Goal: Use online tool/utility: Use online tool/utility

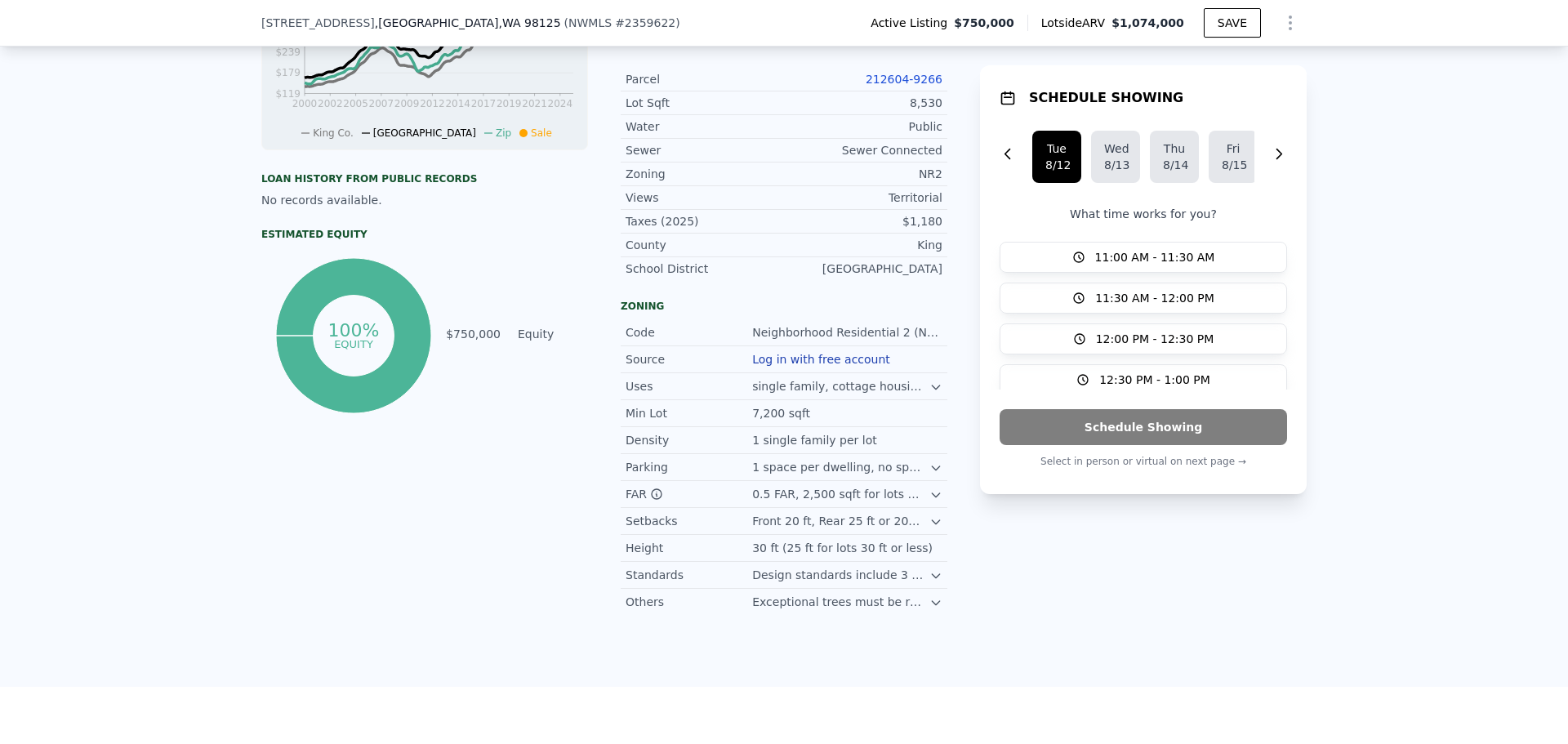
scroll to position [811, 0]
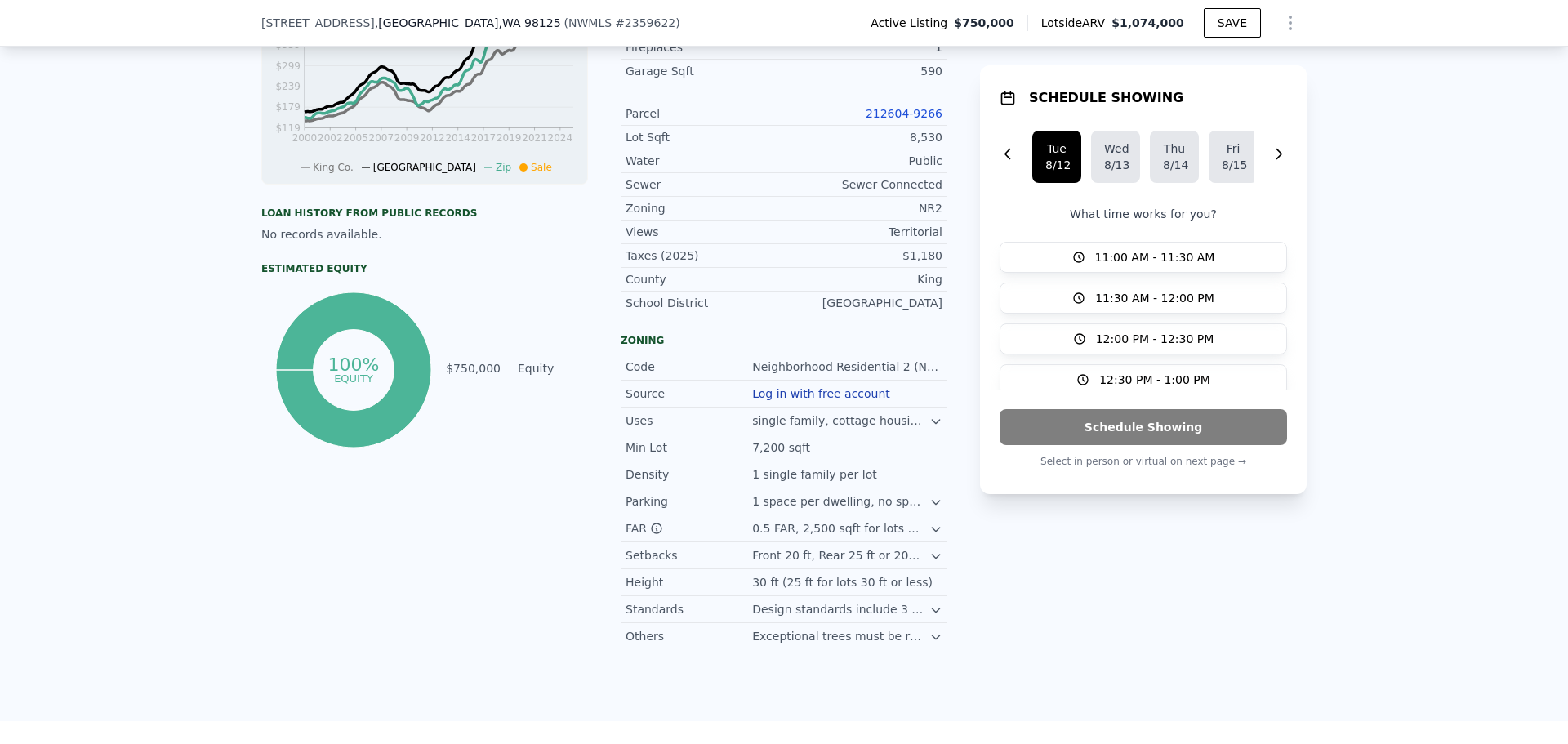
click at [905, 120] on link "212604-9266" at bounding box center [904, 114] width 77 height 13
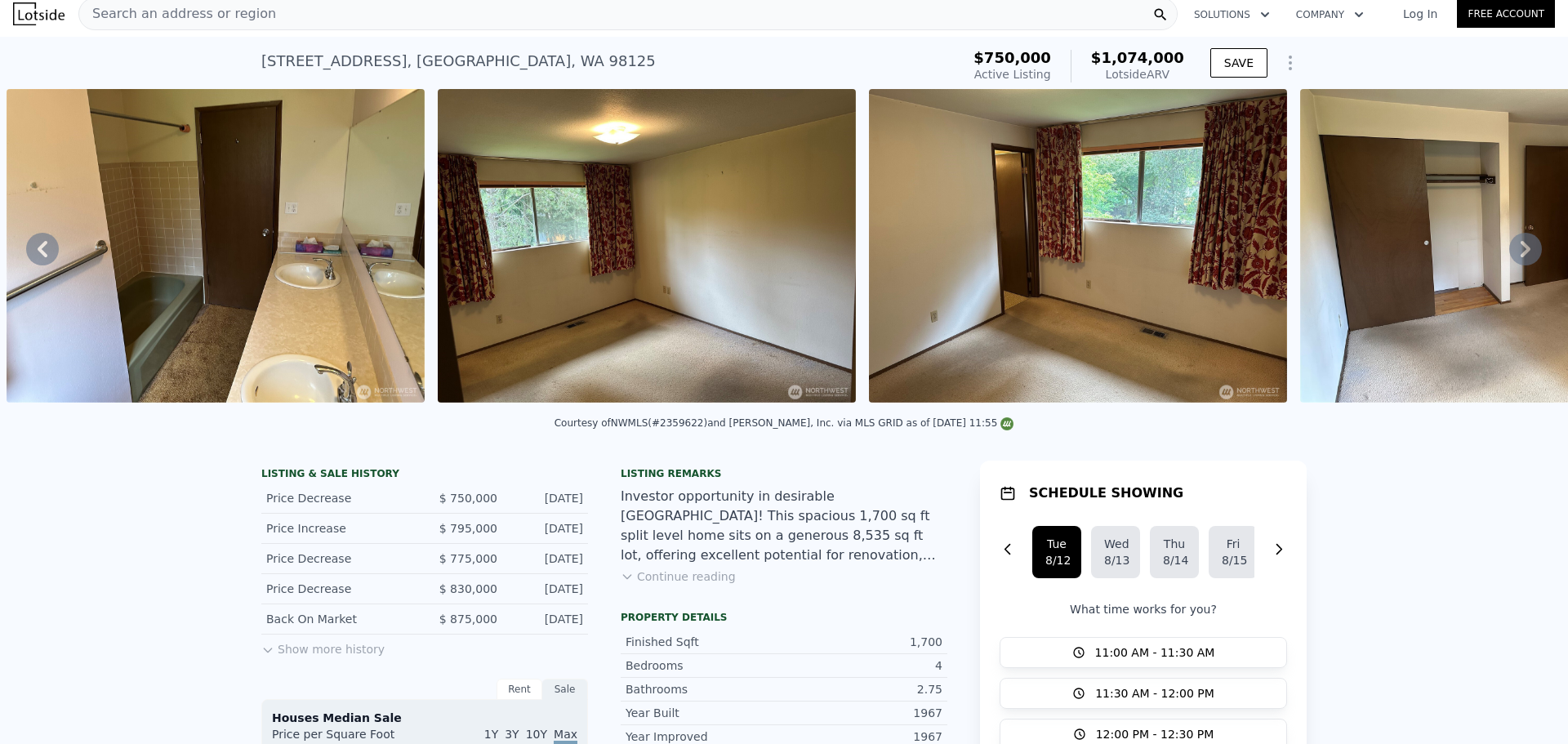
scroll to position [0, 0]
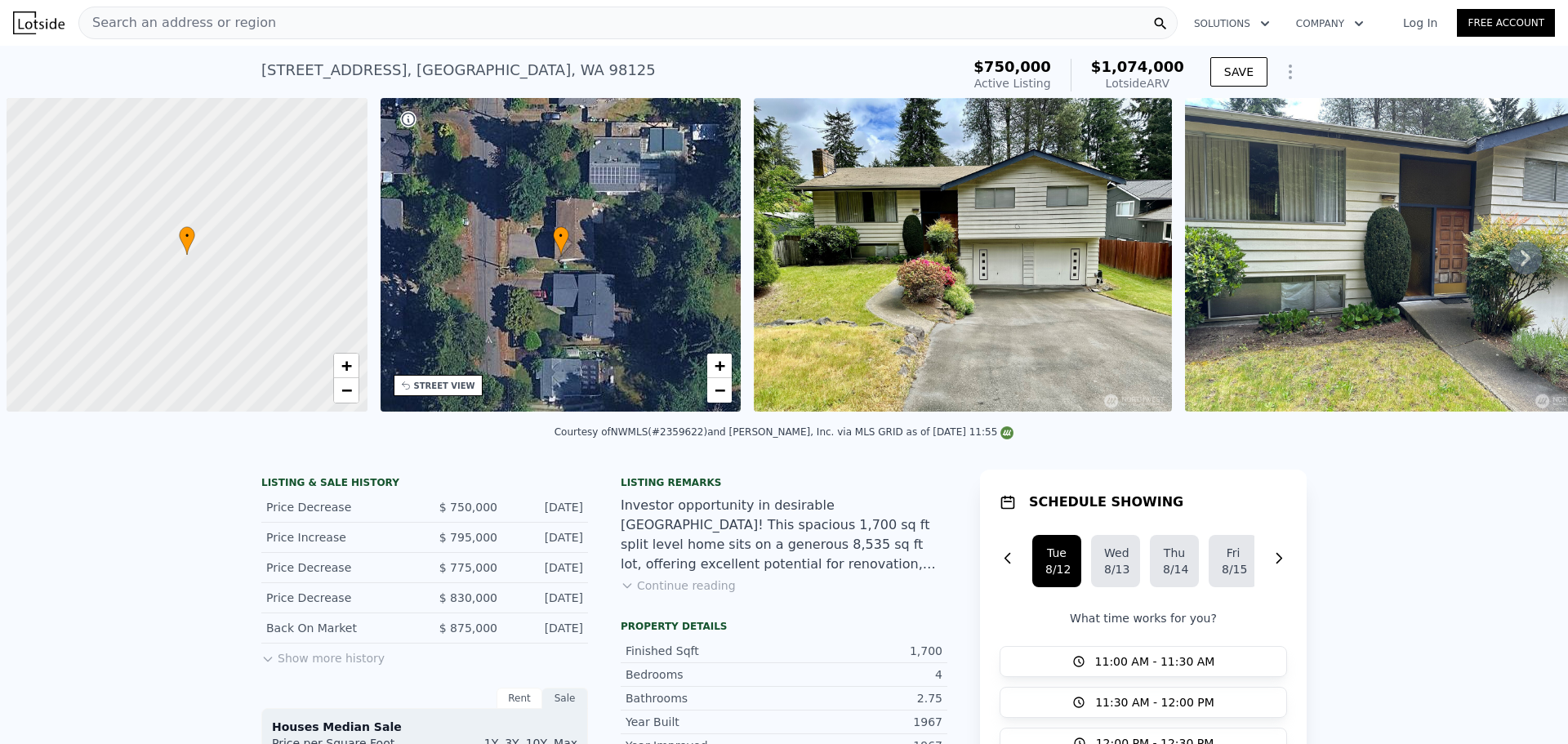
scroll to position [0, 7]
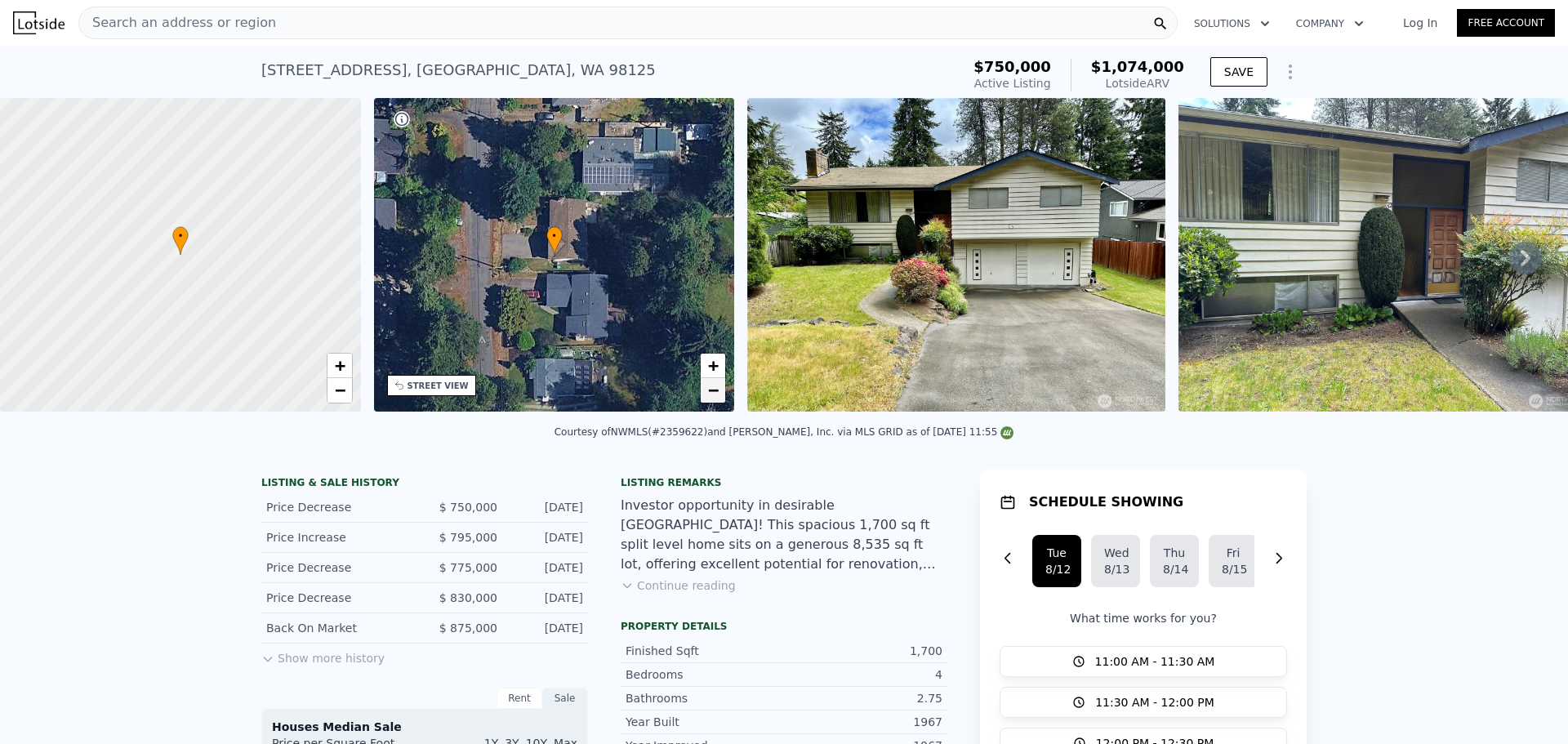
click at [710, 388] on span "−" at bounding box center [713, 389] width 11 height 20
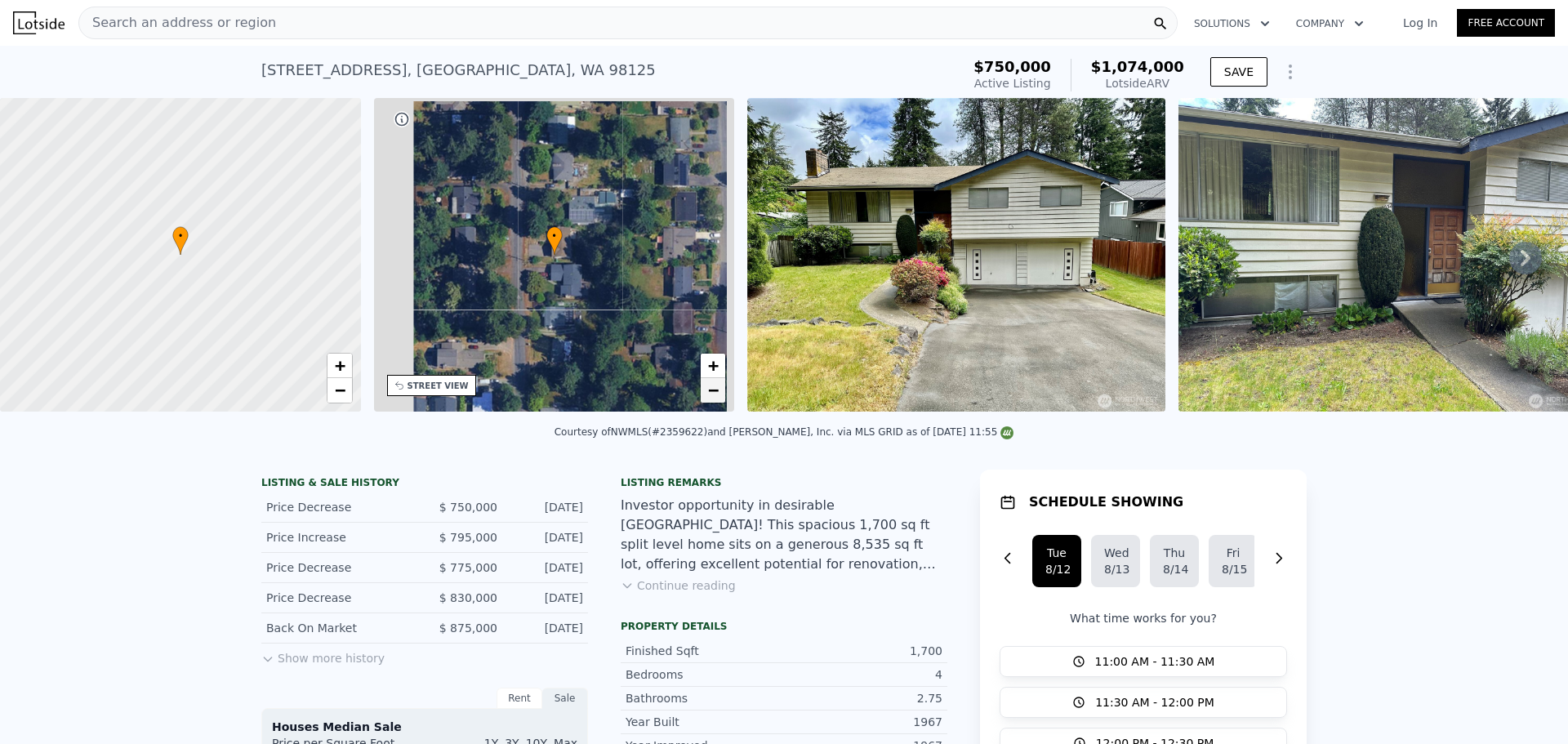
click at [710, 388] on span "−" at bounding box center [713, 389] width 11 height 20
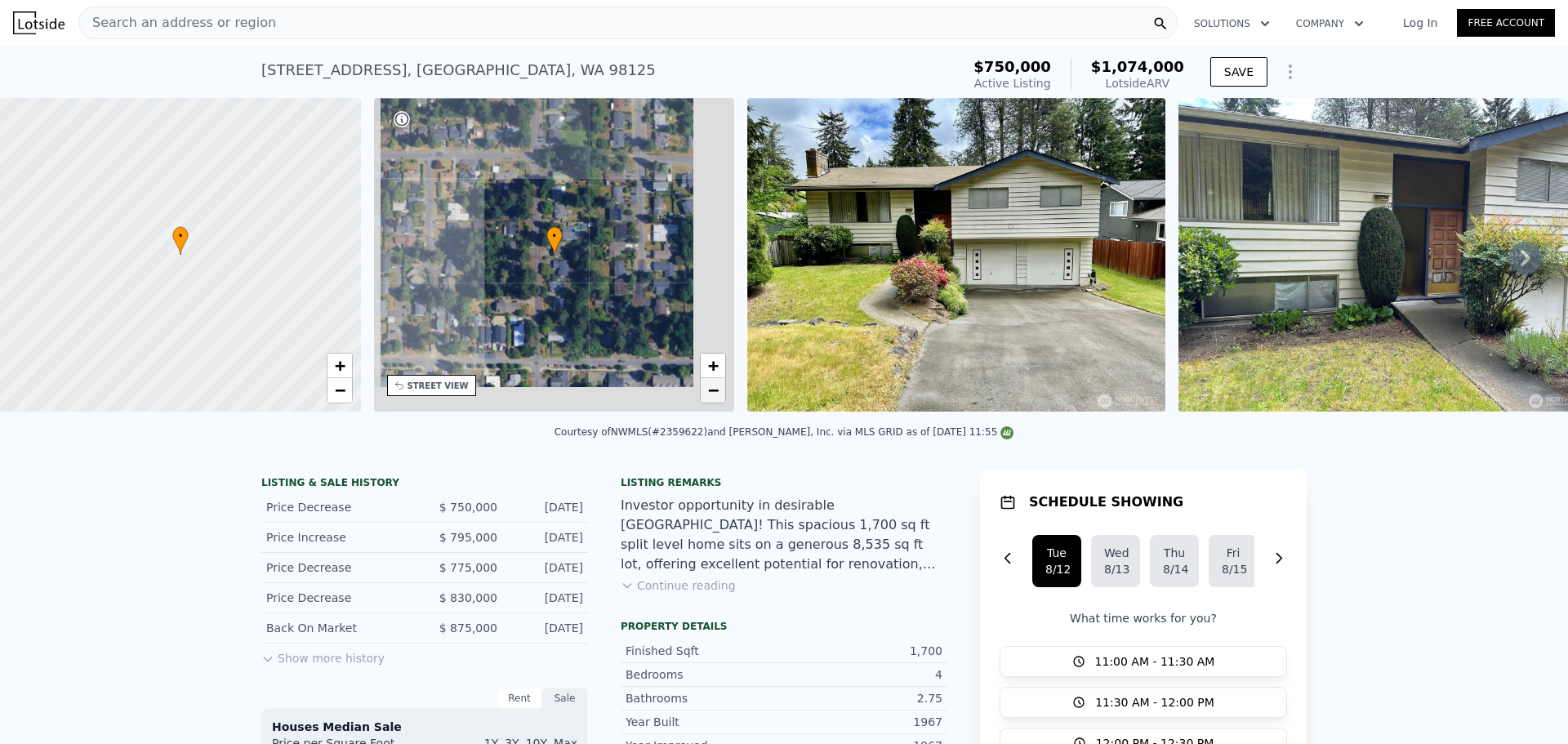
click at [710, 388] on span "−" at bounding box center [713, 389] width 11 height 20
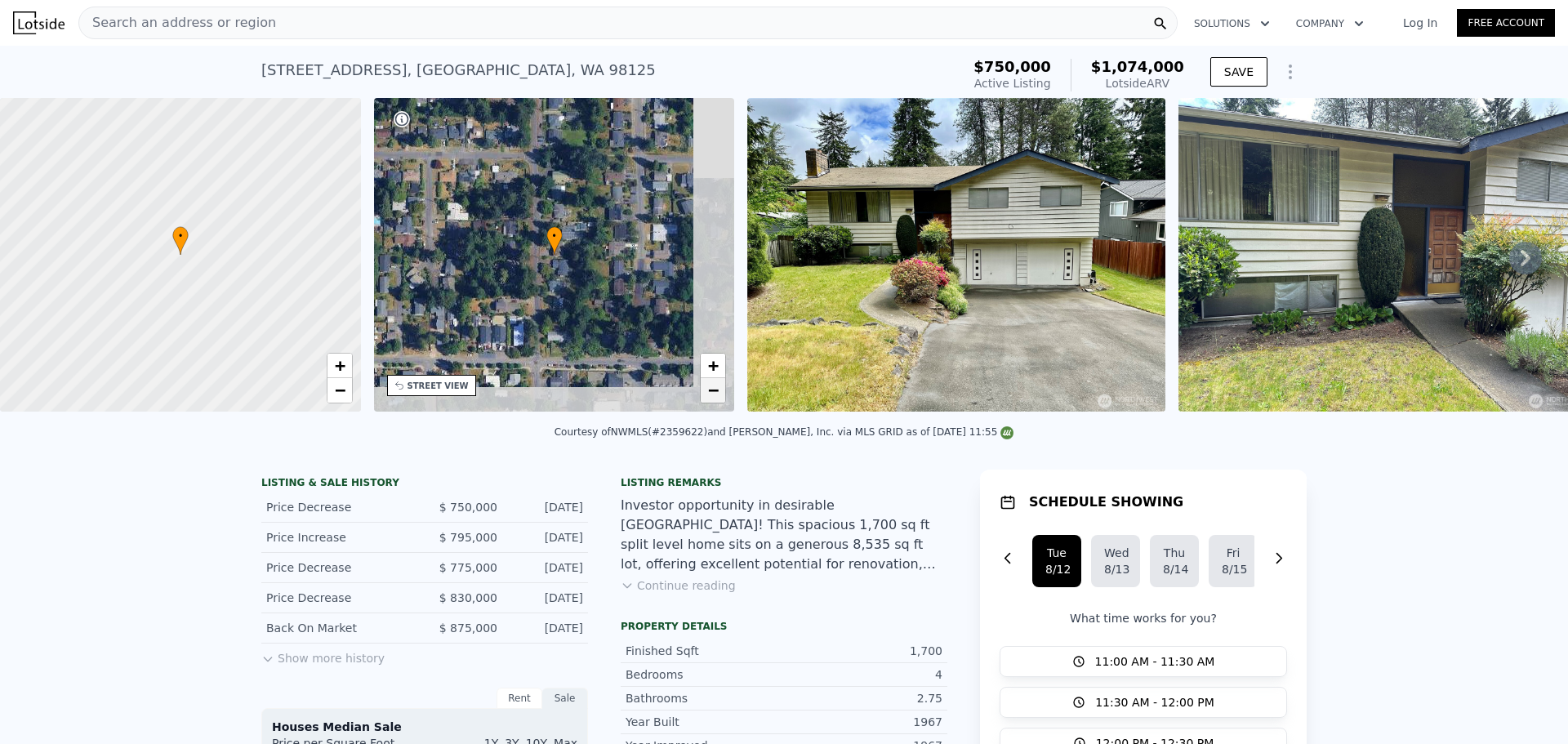
click at [710, 388] on span "−" at bounding box center [713, 389] width 11 height 20
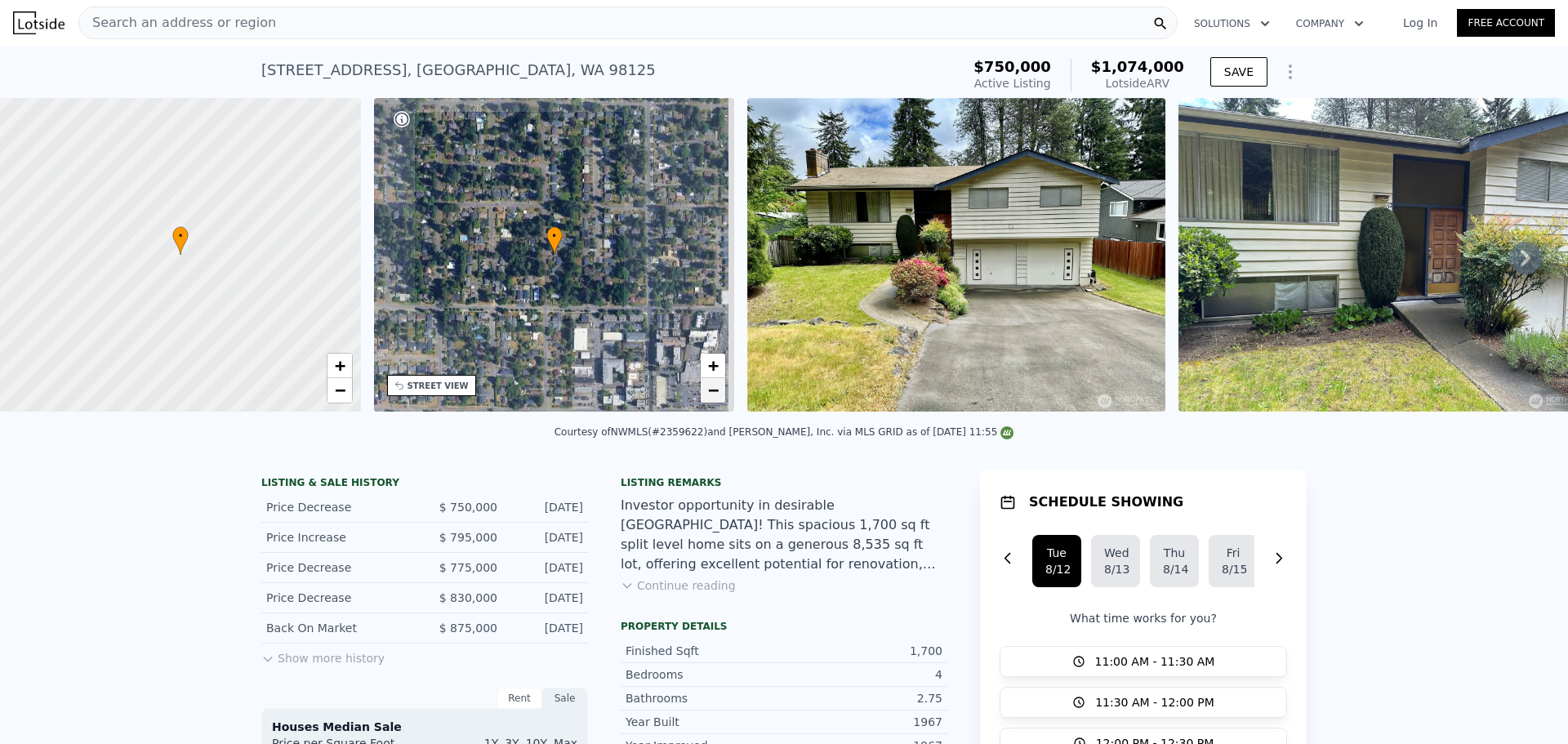
click at [710, 388] on span "−" at bounding box center [713, 389] width 11 height 20
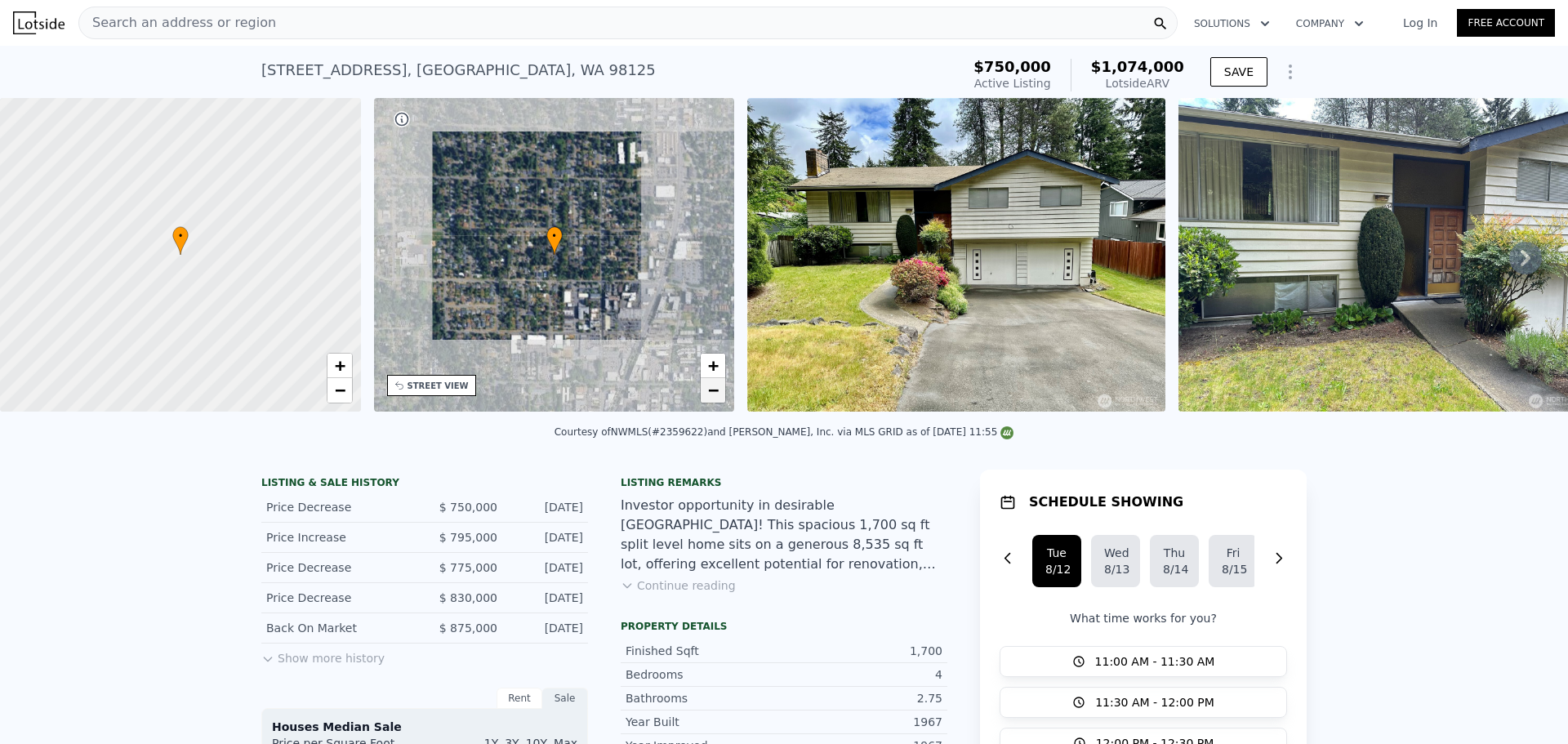
click at [710, 388] on span "−" at bounding box center [713, 389] width 11 height 20
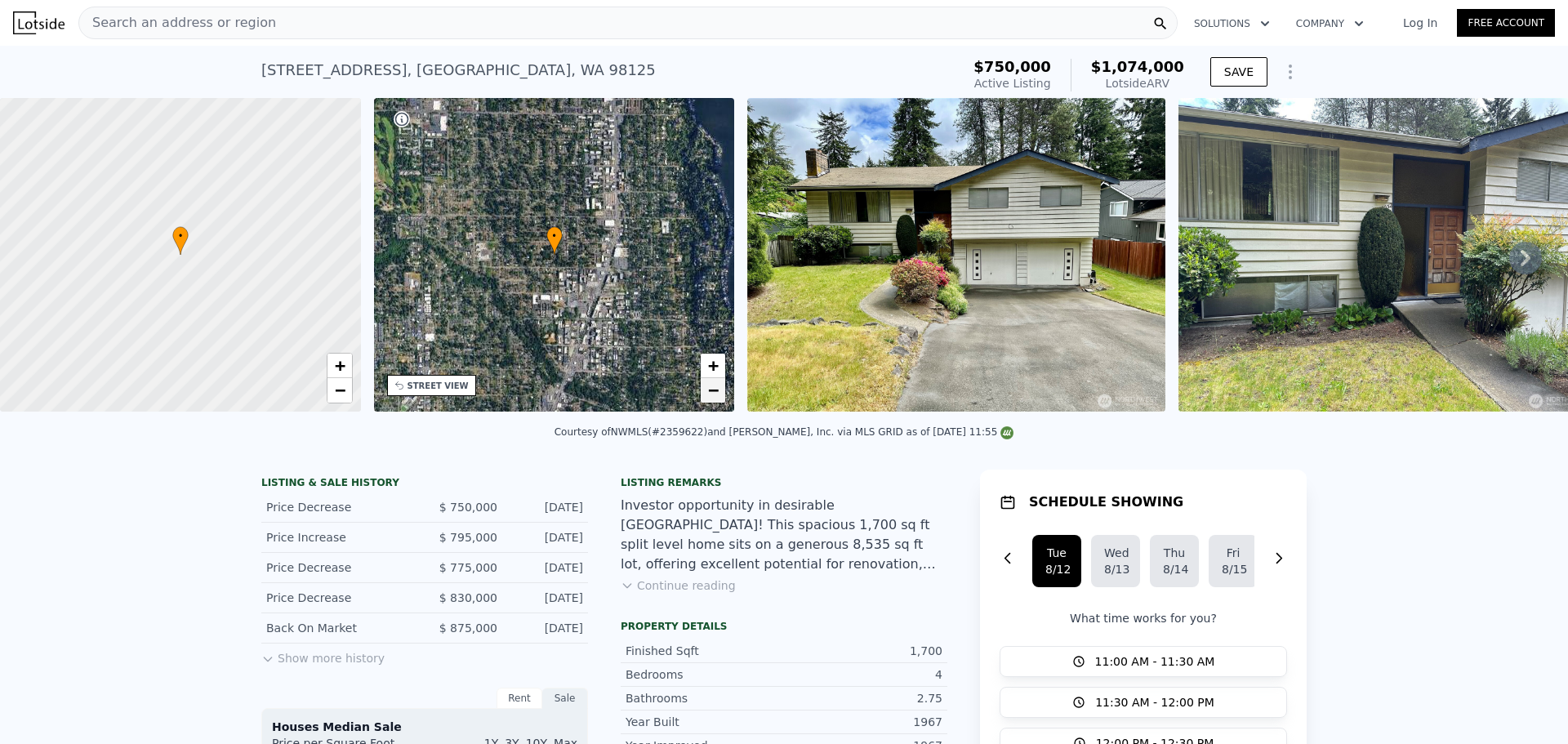
click at [710, 383] on span "−" at bounding box center [713, 389] width 11 height 20
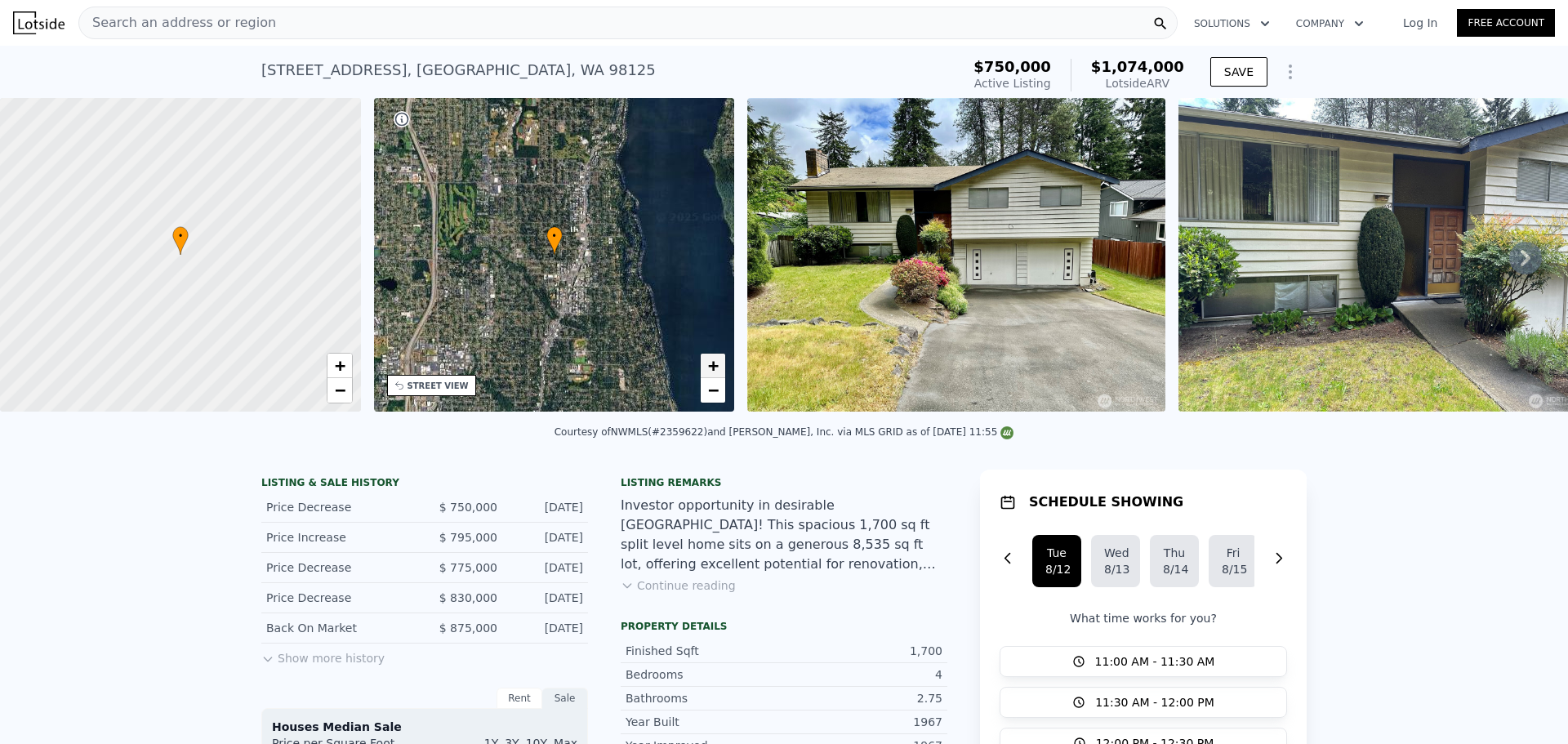
click at [710, 367] on span "+" at bounding box center [713, 365] width 11 height 20
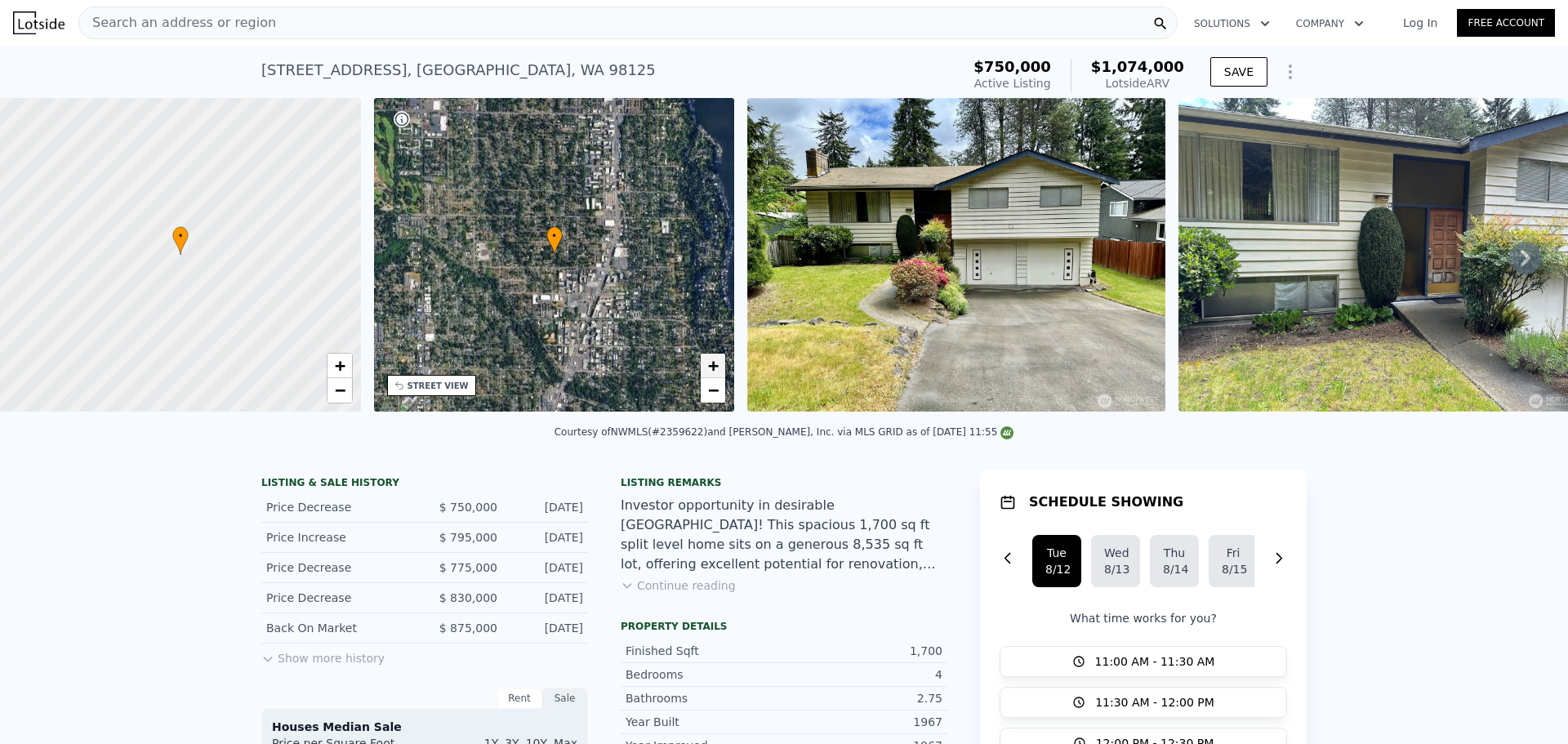
click at [710, 367] on span "+" at bounding box center [713, 365] width 11 height 20
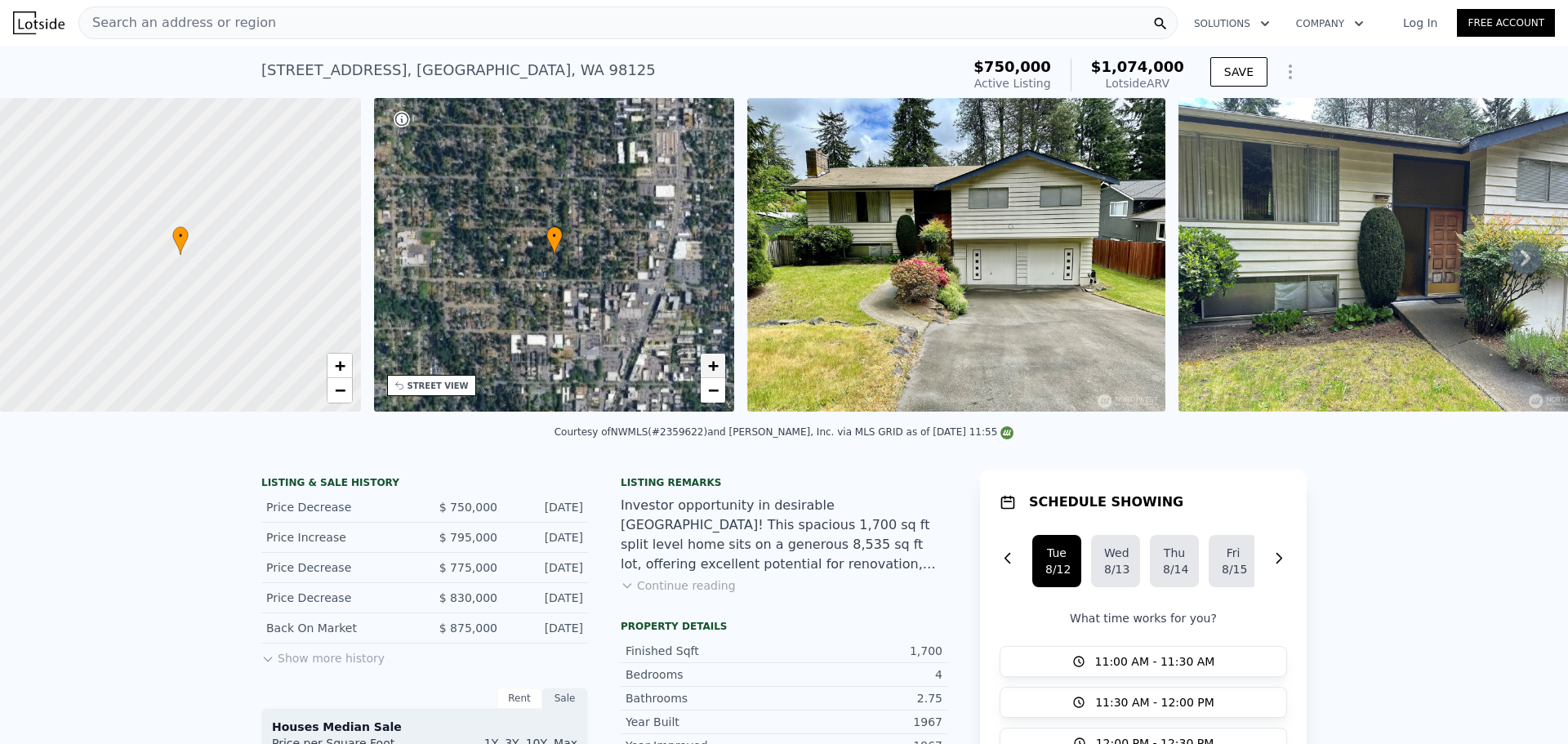
click at [710, 367] on span "+" at bounding box center [713, 365] width 11 height 20
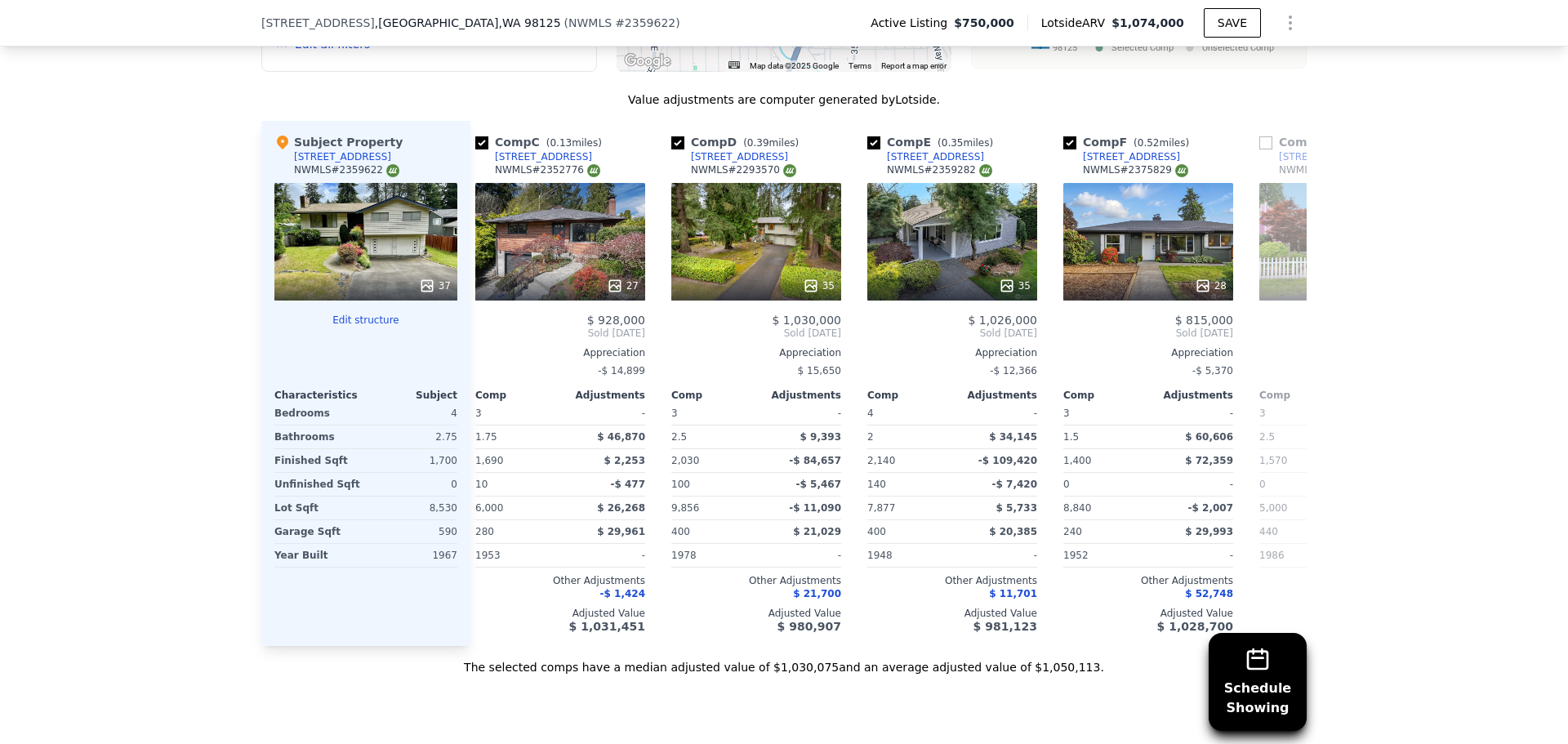
scroll to position [0, 414]
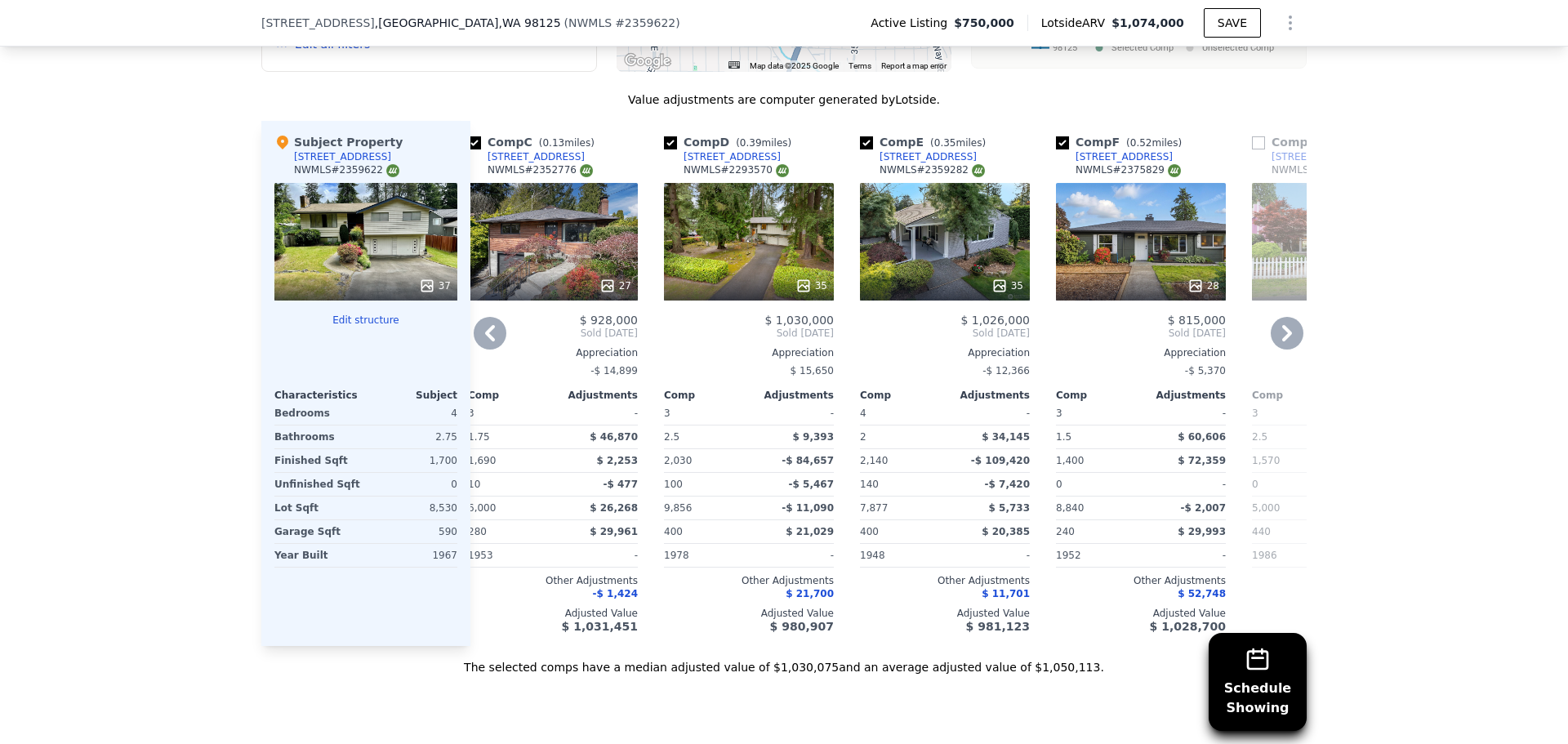
click at [519, 238] on div "27" at bounding box center [552, 242] width 170 height 118
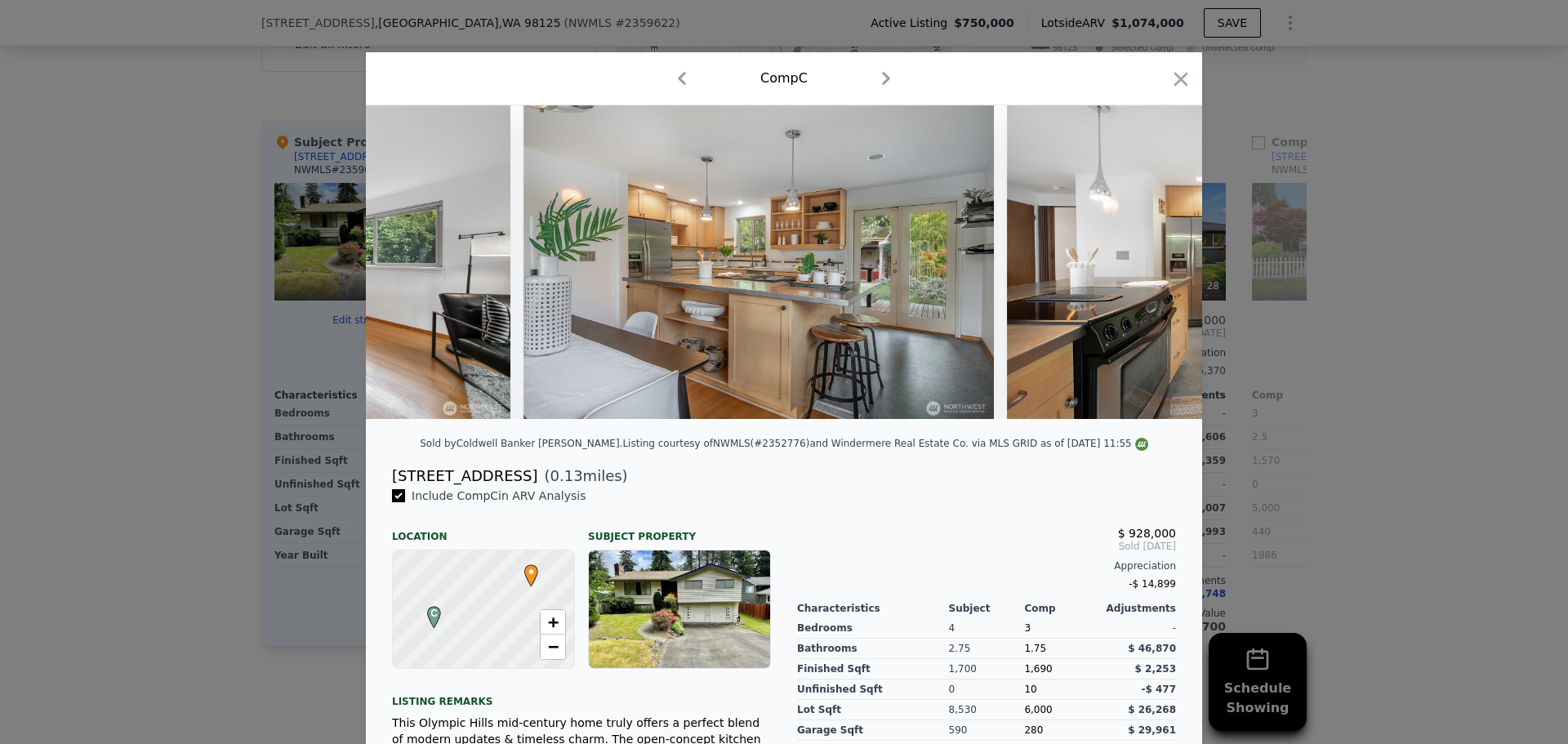
scroll to position [0, 3761]
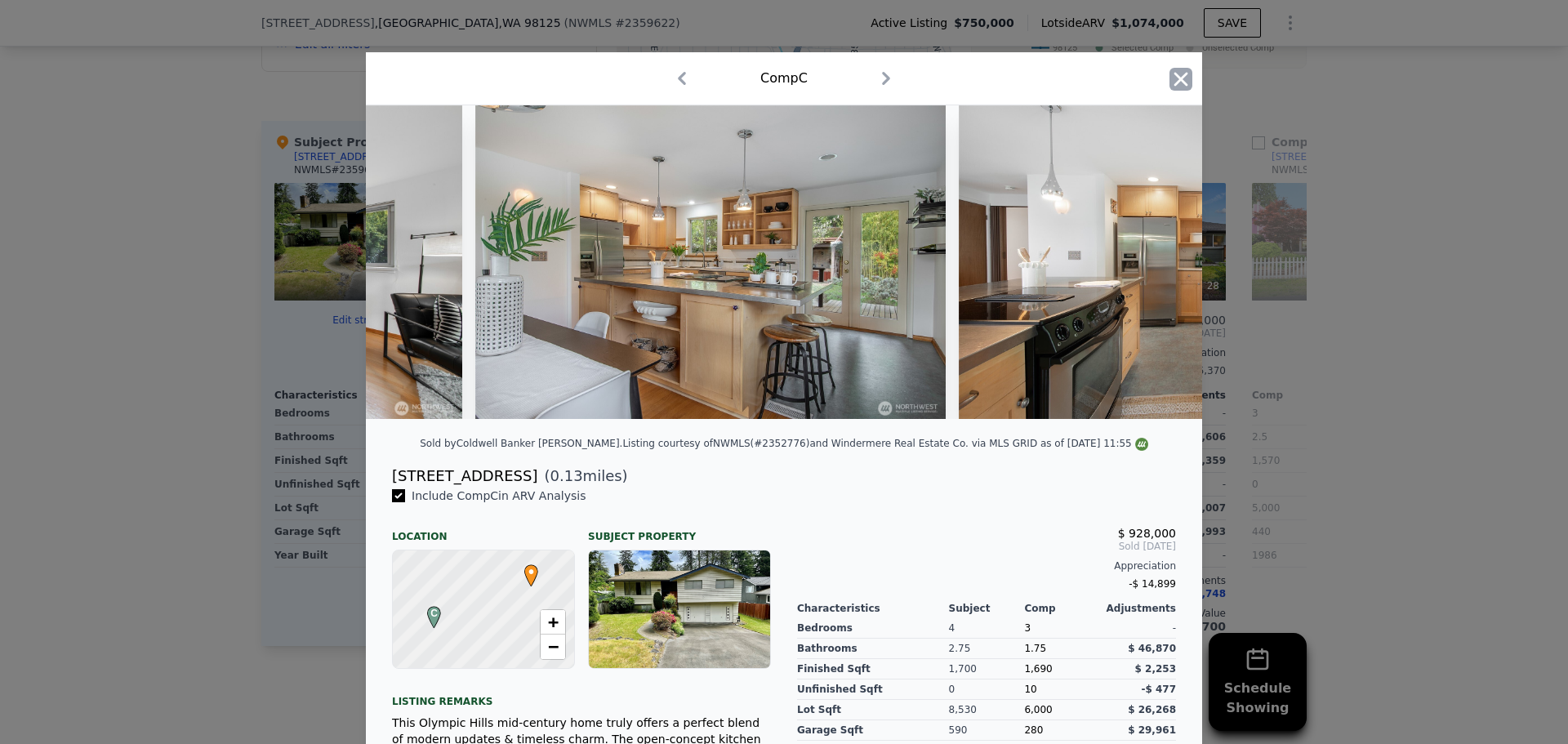
click at [1171, 85] on icon "button" at bounding box center [1181, 80] width 23 height 23
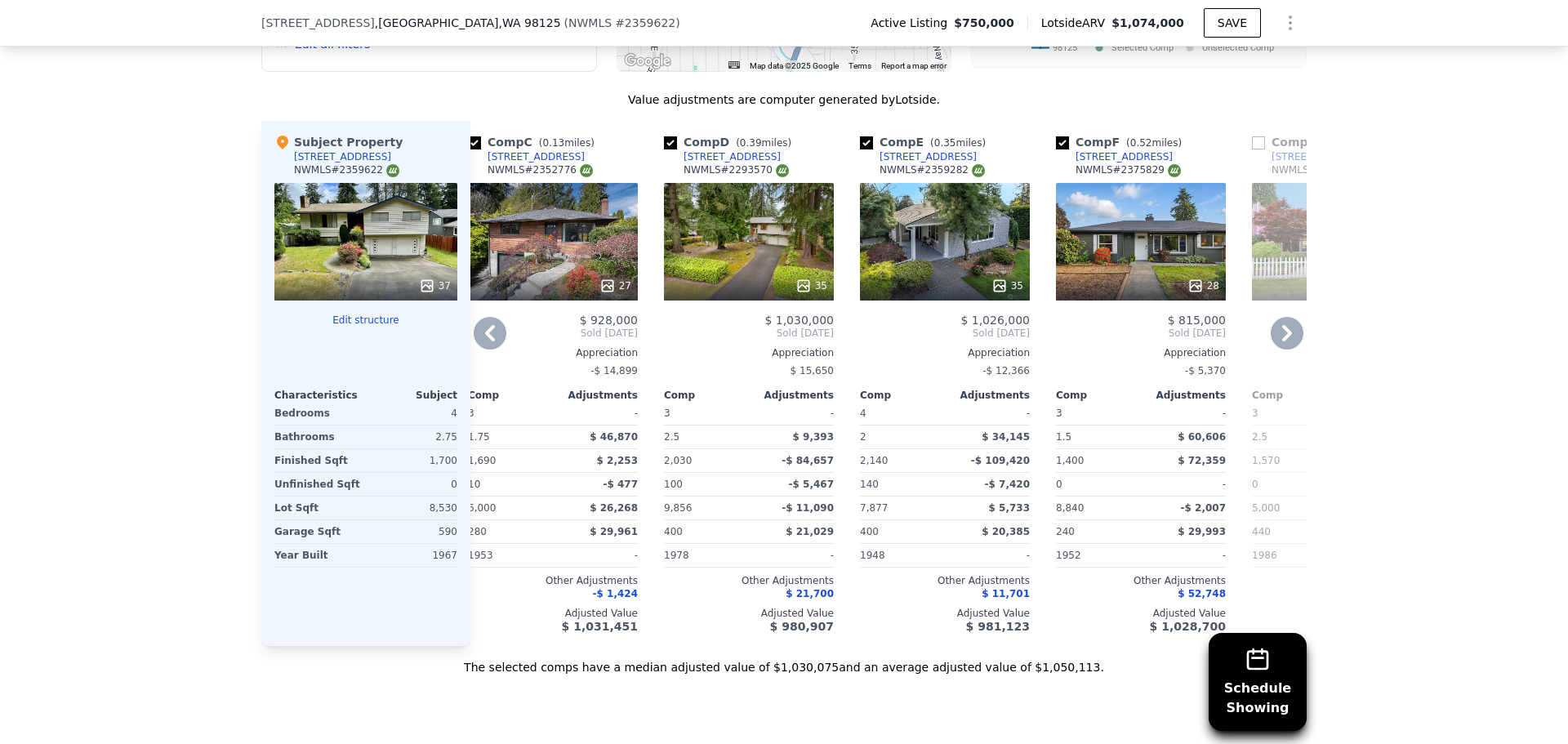
scroll to position [2718, 0]
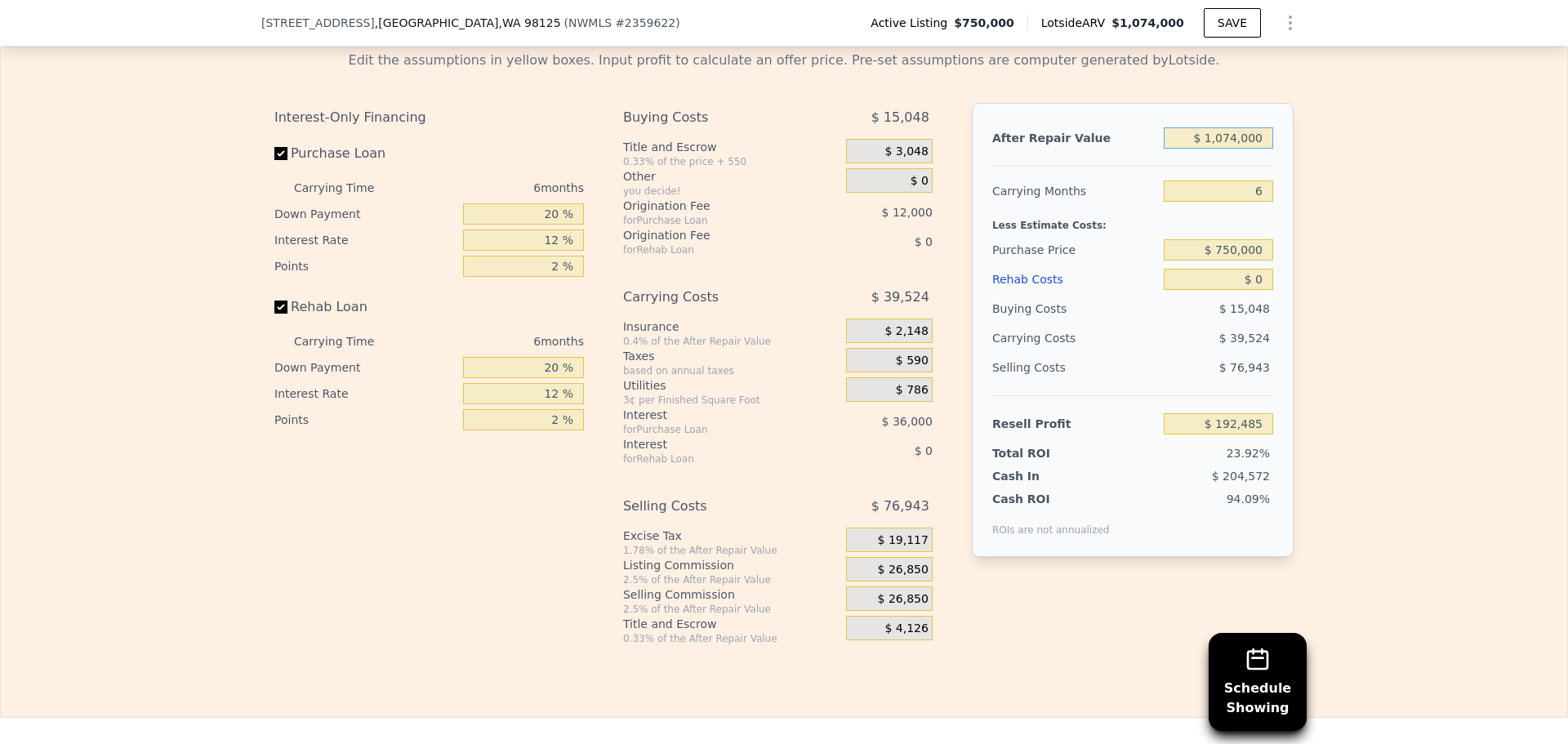
click at [1235, 149] on input "$ 1,074,000" at bounding box center [1218, 138] width 109 height 21
type input "$ 9"
type input "-$ 802,965"
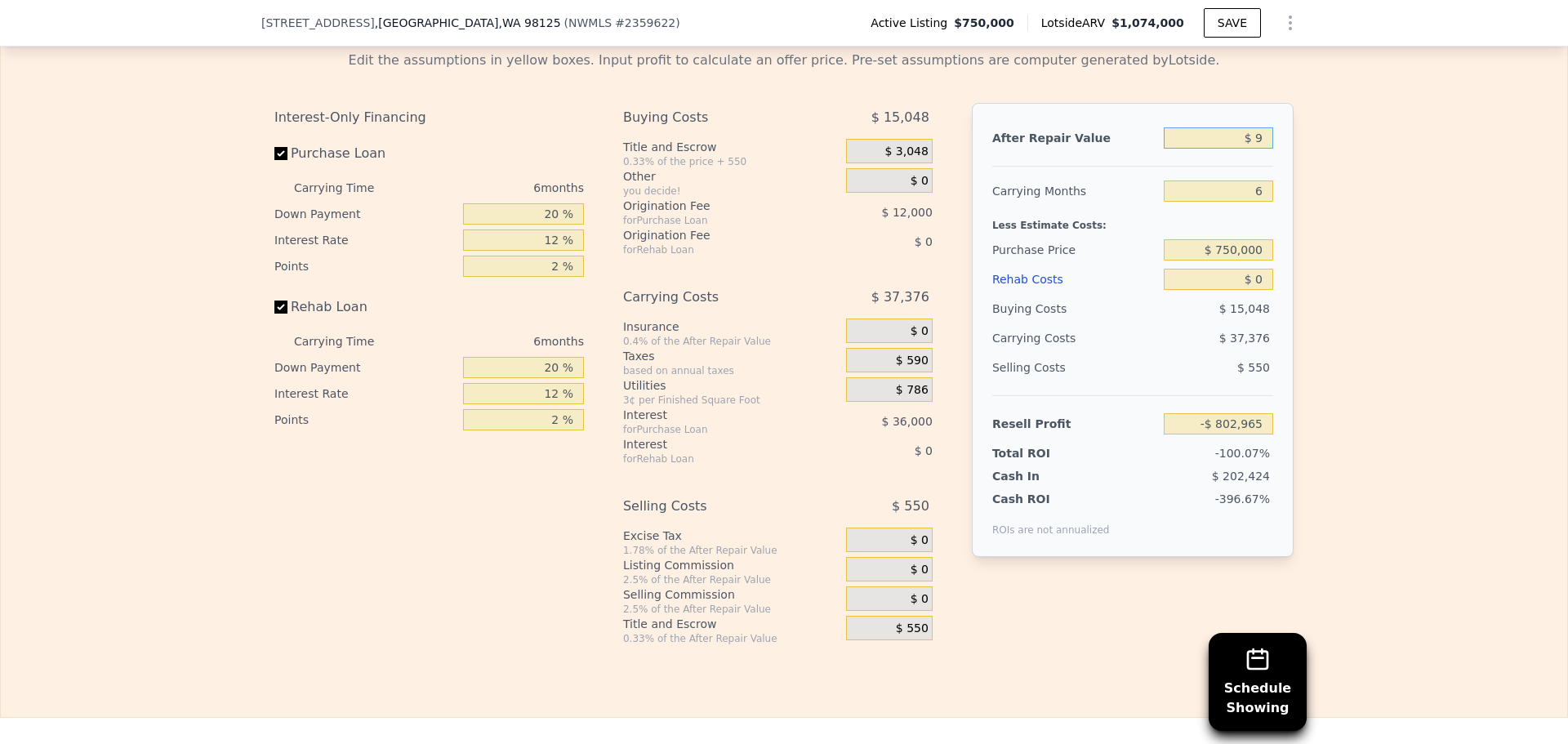
type input "$ 92"
type input "-$ 802,888"
type input "$ 925"
type input "-$ 802,116"
type input "$ 925,000"
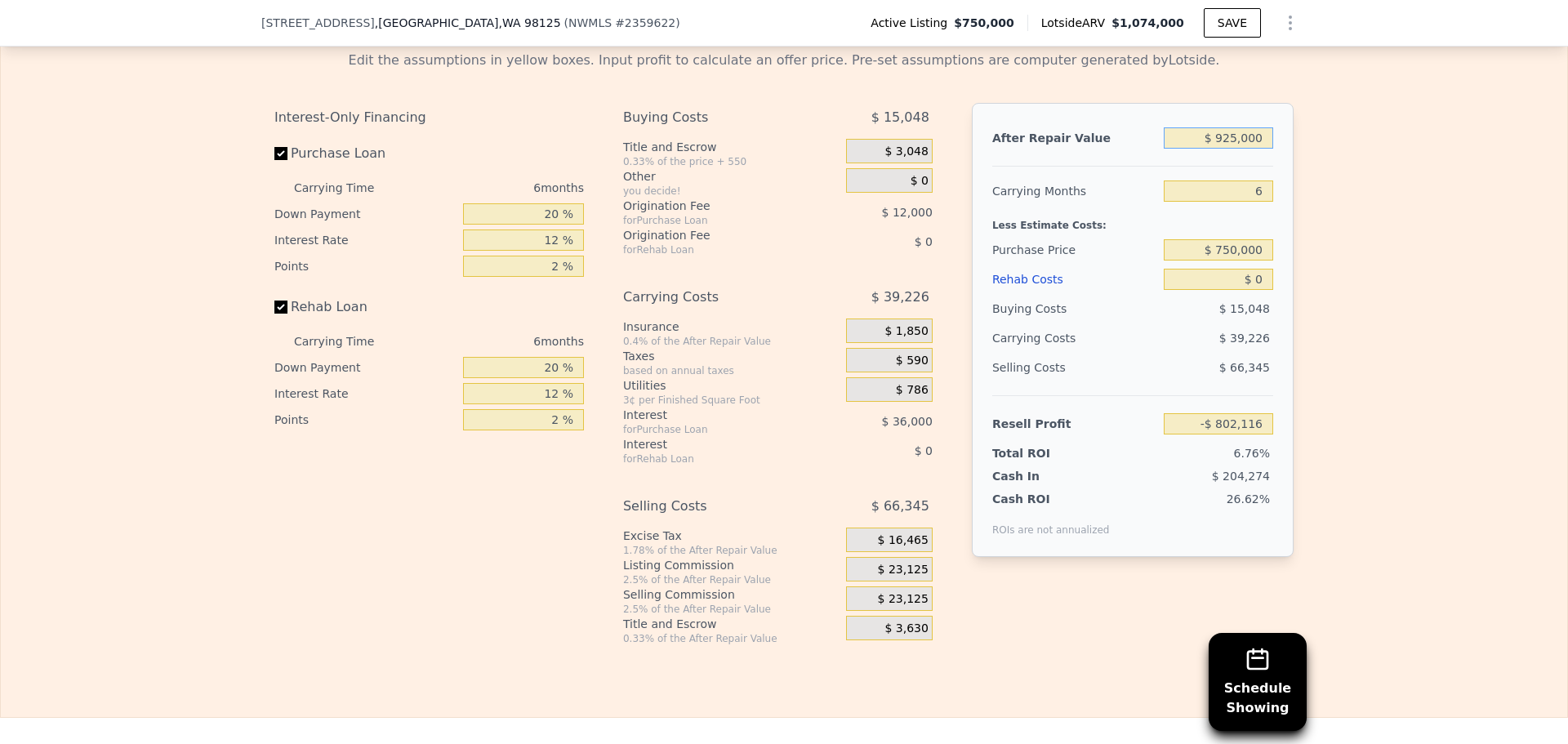
type input "$ 54,381"
type input "$ 925,000"
click at [1253, 202] on input "6" at bounding box center [1218, 191] width 109 height 21
type input "4"
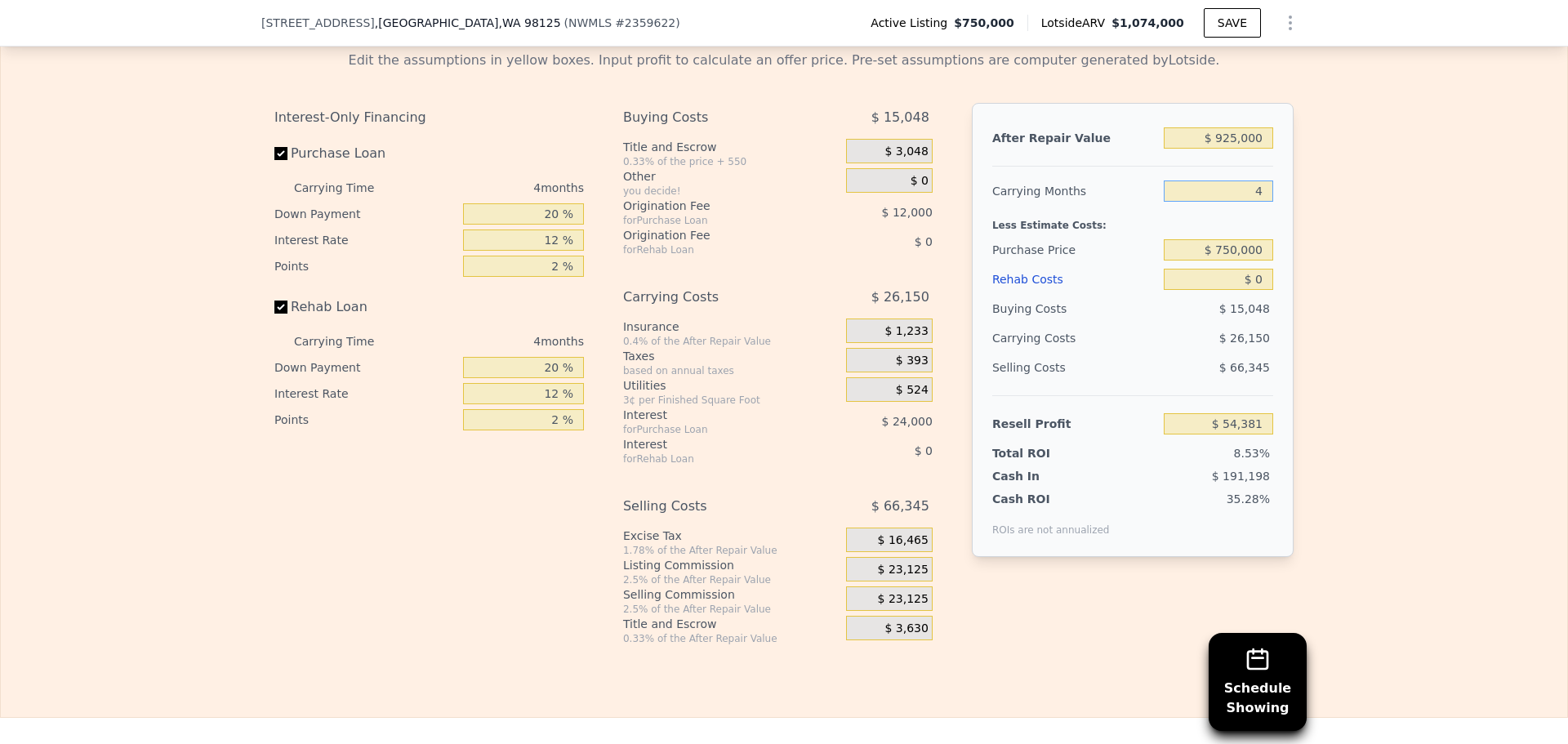
type input "$ 67,457"
type input "4"
click at [1234, 261] on input "$ 750,000" at bounding box center [1218, 250] width 109 height 21
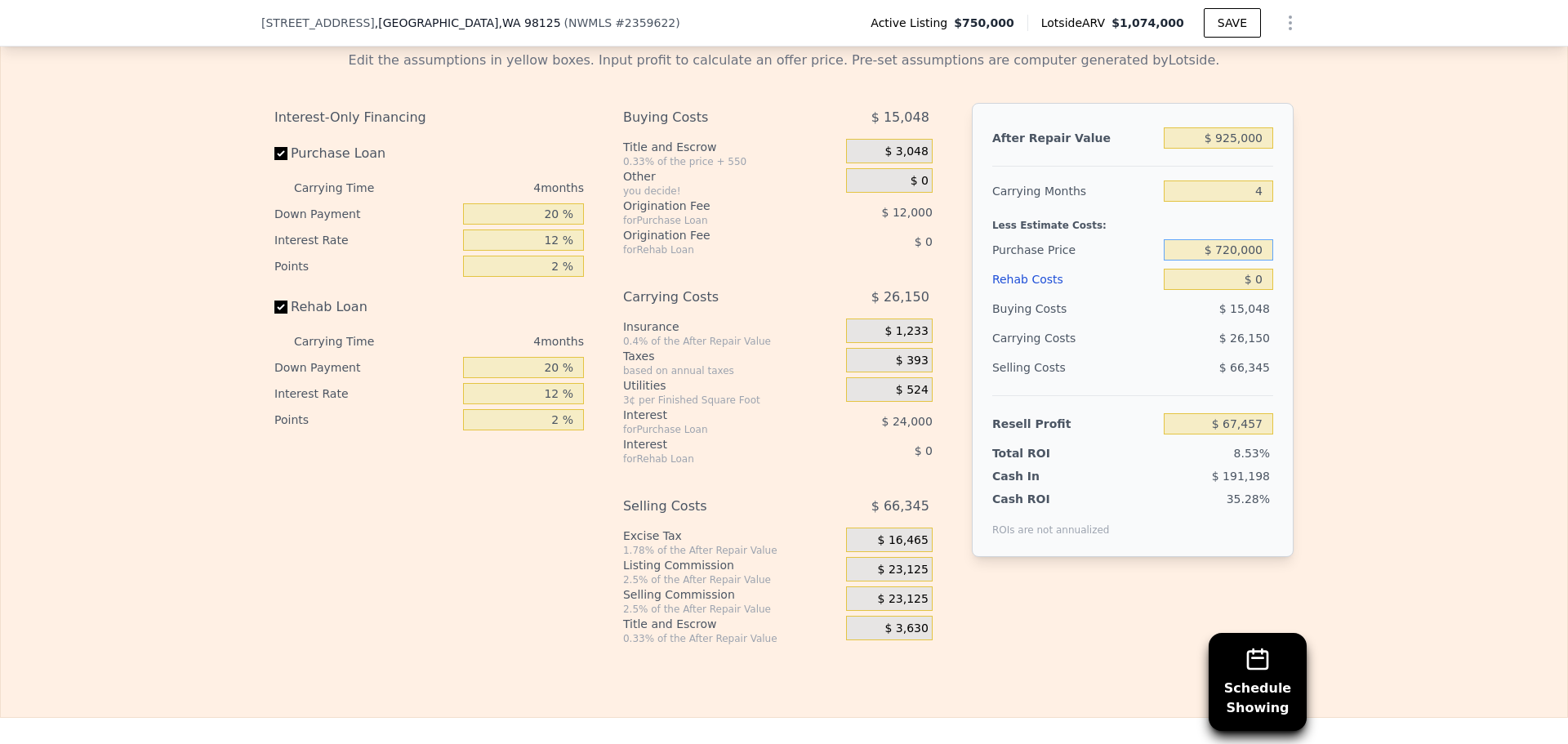
type input "$ 720,000"
click at [1242, 291] on input "$ 0" at bounding box center [1218, 279] width 109 height 21
type input "$ 98,997"
click at [1242, 291] on input "$ 0" at bounding box center [1218, 279] width 109 height 21
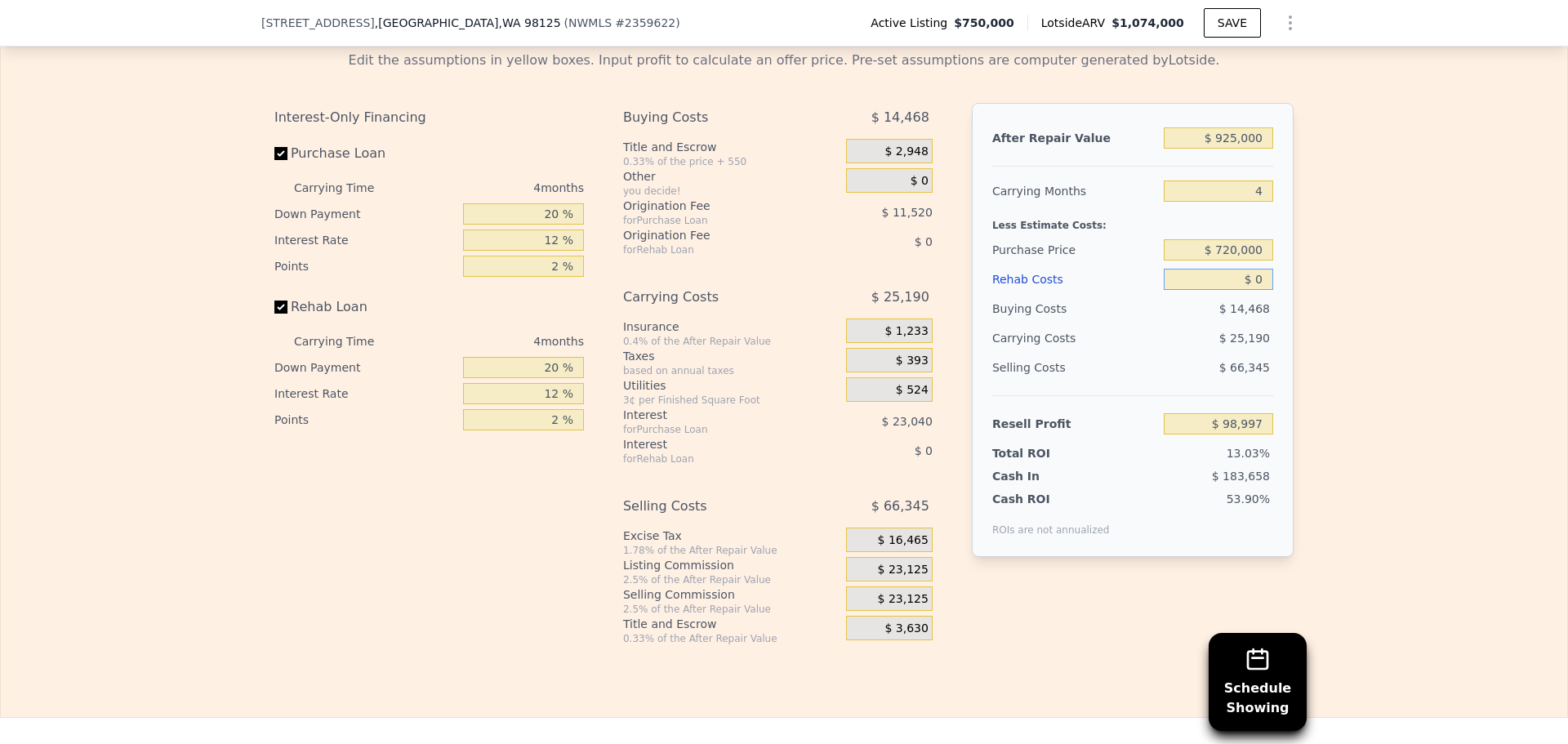
click at [1242, 291] on input "$ 0" at bounding box center [1218, 279] width 109 height 21
click at [1017, 395] on div "Selling Costs $ 66,345" at bounding box center [1132, 374] width 281 height 42
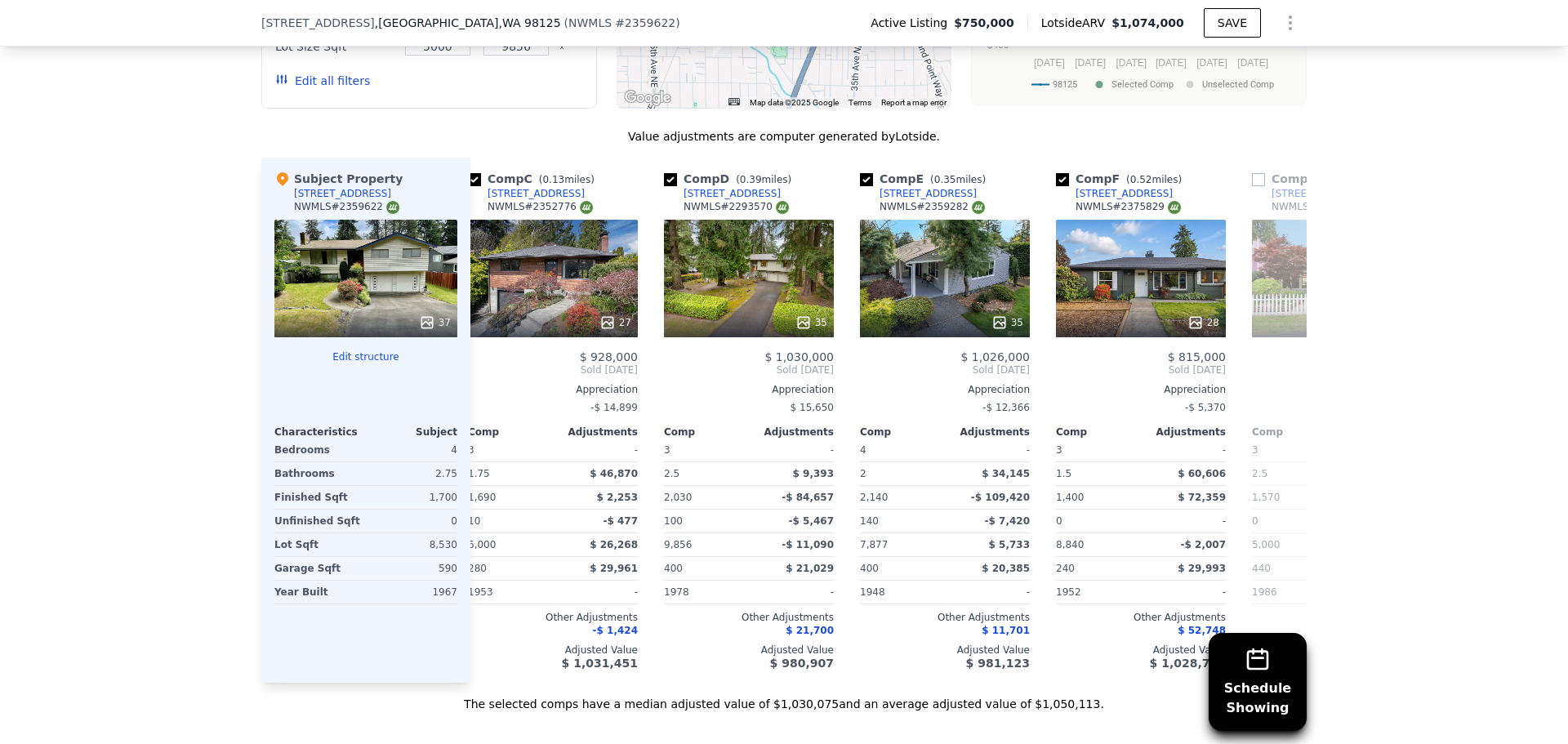
scroll to position [1900, 0]
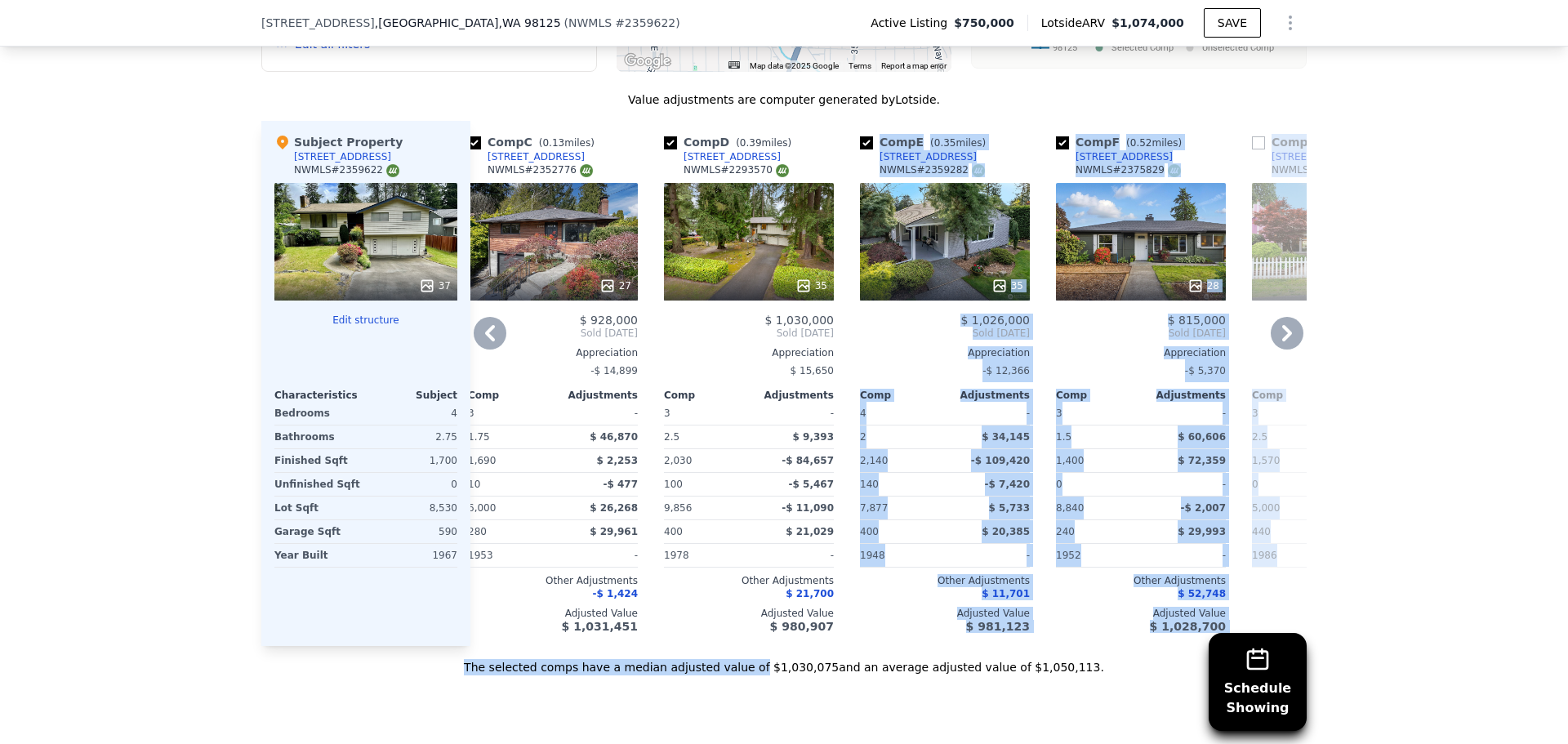
drag, startPoint x: 770, startPoint y: 671, endPoint x: 826, endPoint y: 666, distance: 56.2
click at [826, 666] on div "Value adjustments are computer generated by Lotside . Subject Property 13032 27…" at bounding box center [784, 383] width 1046 height 584
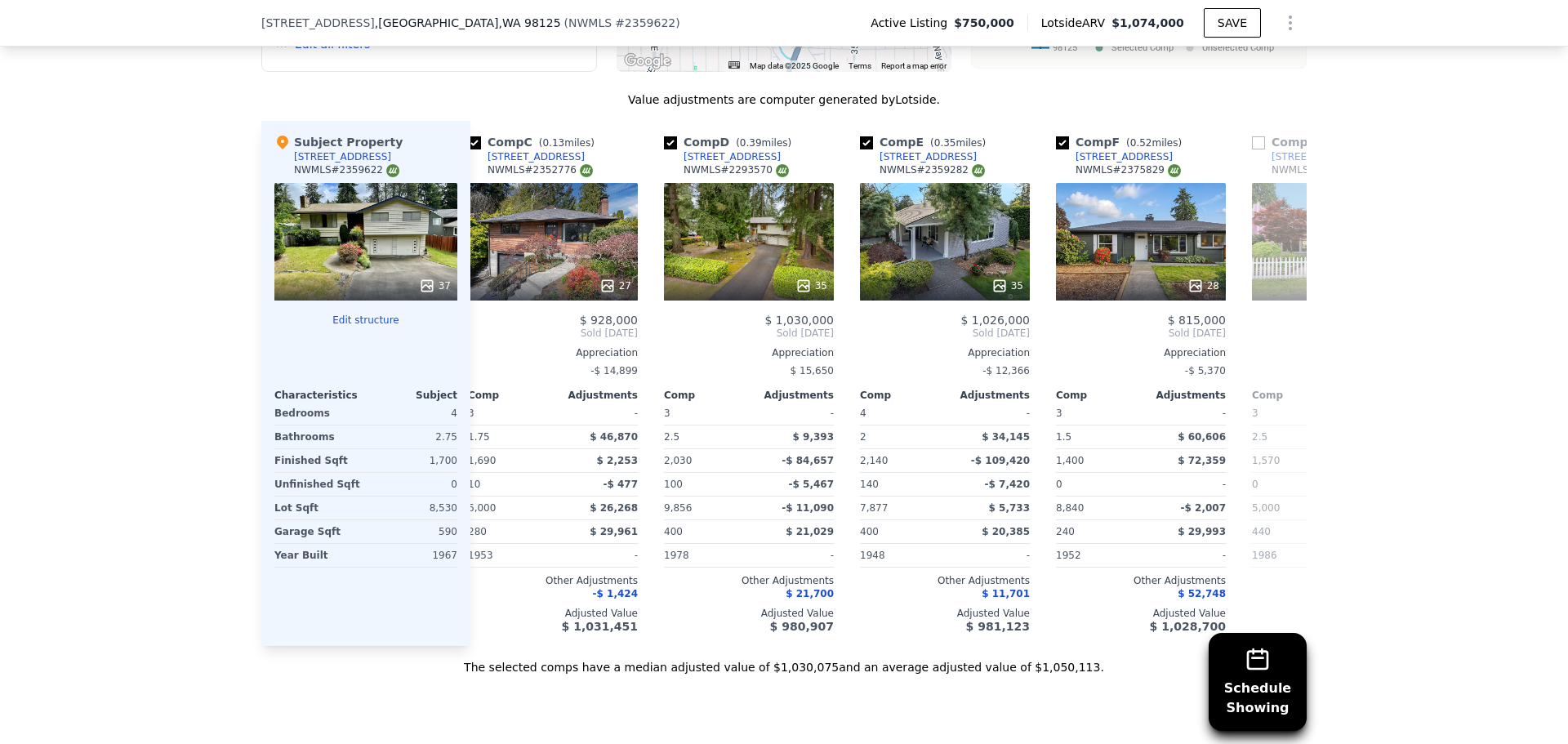
click at [329, 217] on div "37" at bounding box center [365, 242] width 183 height 118
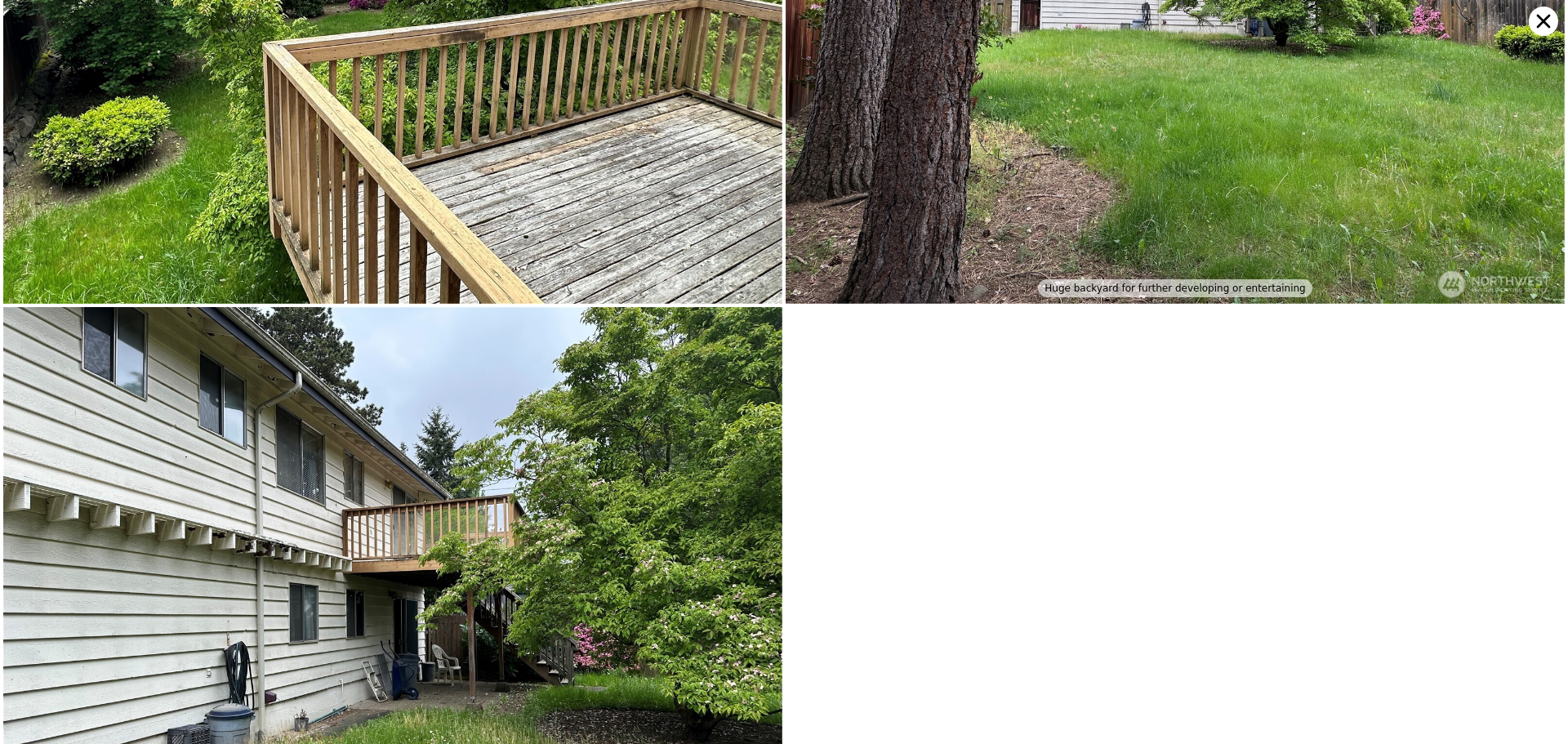
scroll to position [10335, 0]
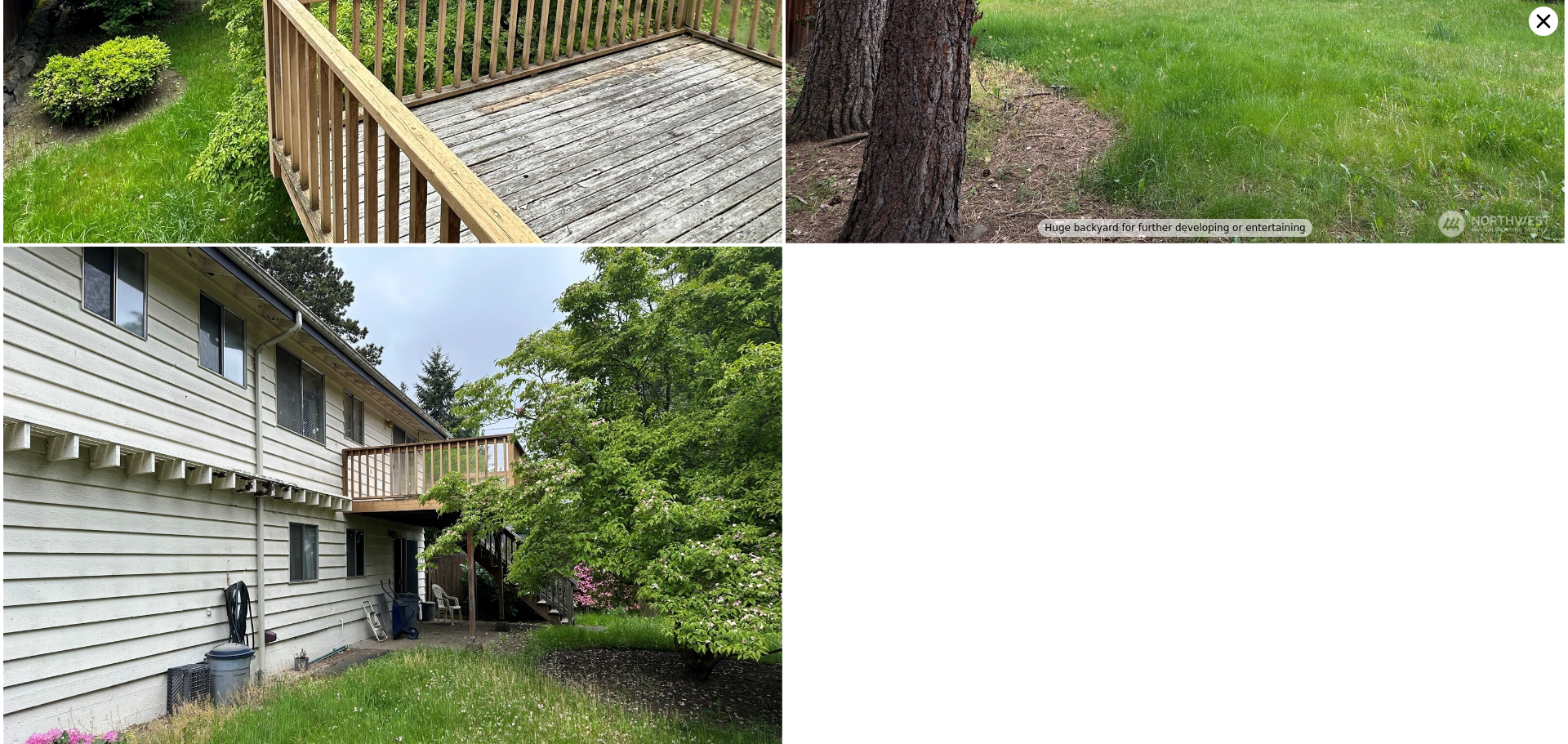
click at [1537, 31] on icon at bounding box center [1543, 21] width 30 height 30
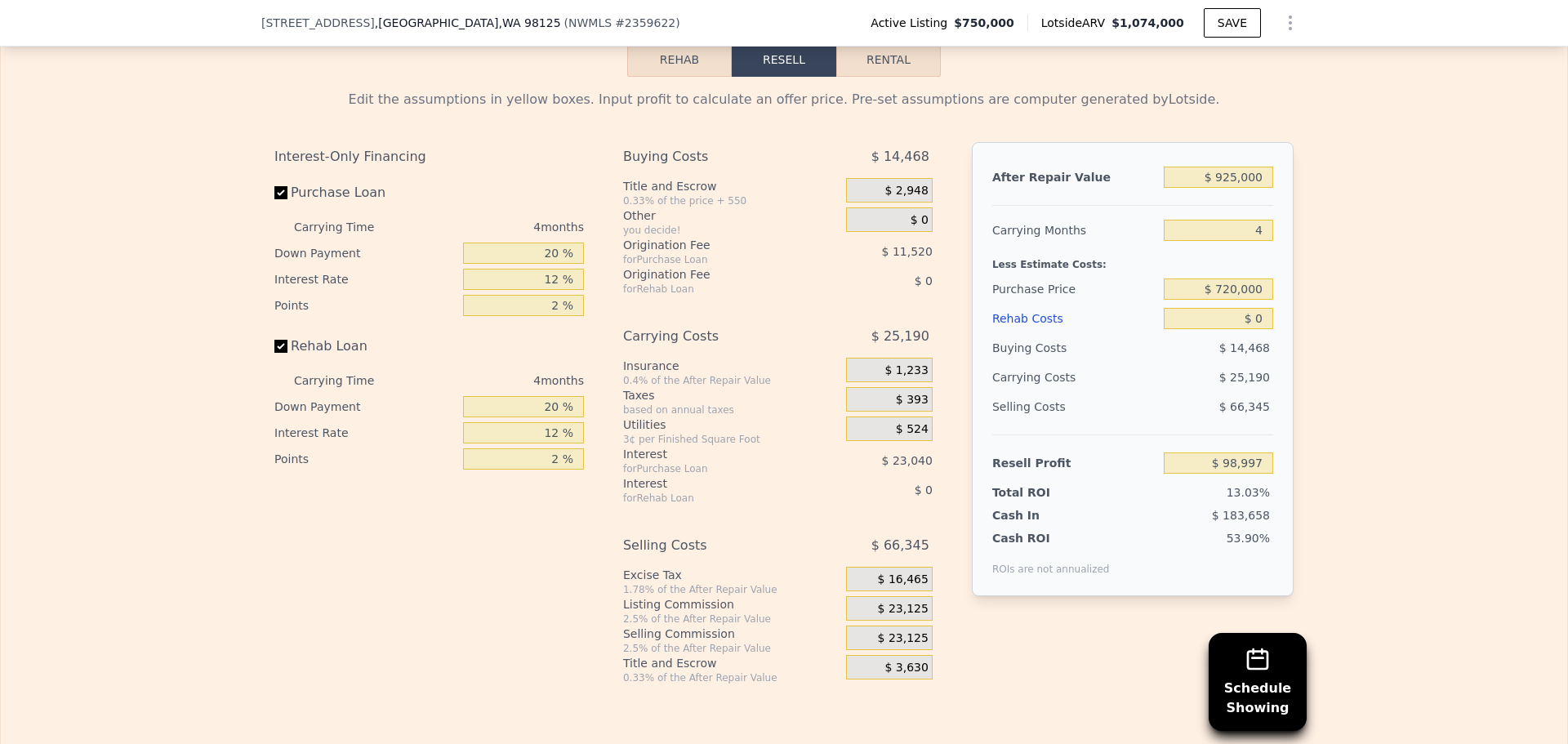
scroll to position [2718, 0]
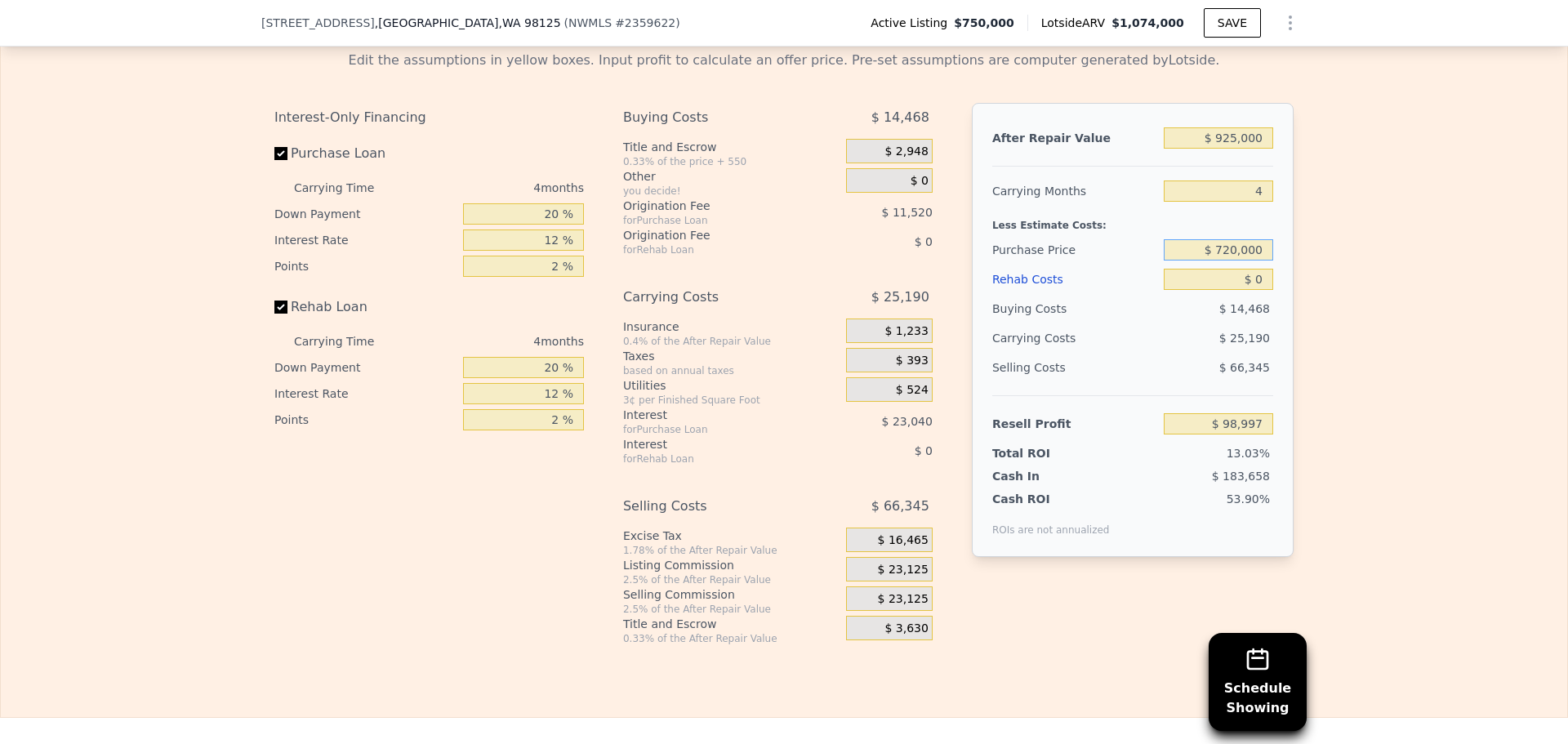
click at [1238, 261] on input "$ 720,000" at bounding box center [1218, 250] width 109 height 21
click at [1234, 261] on input "$ 70,000" at bounding box center [1218, 250] width 109 height 21
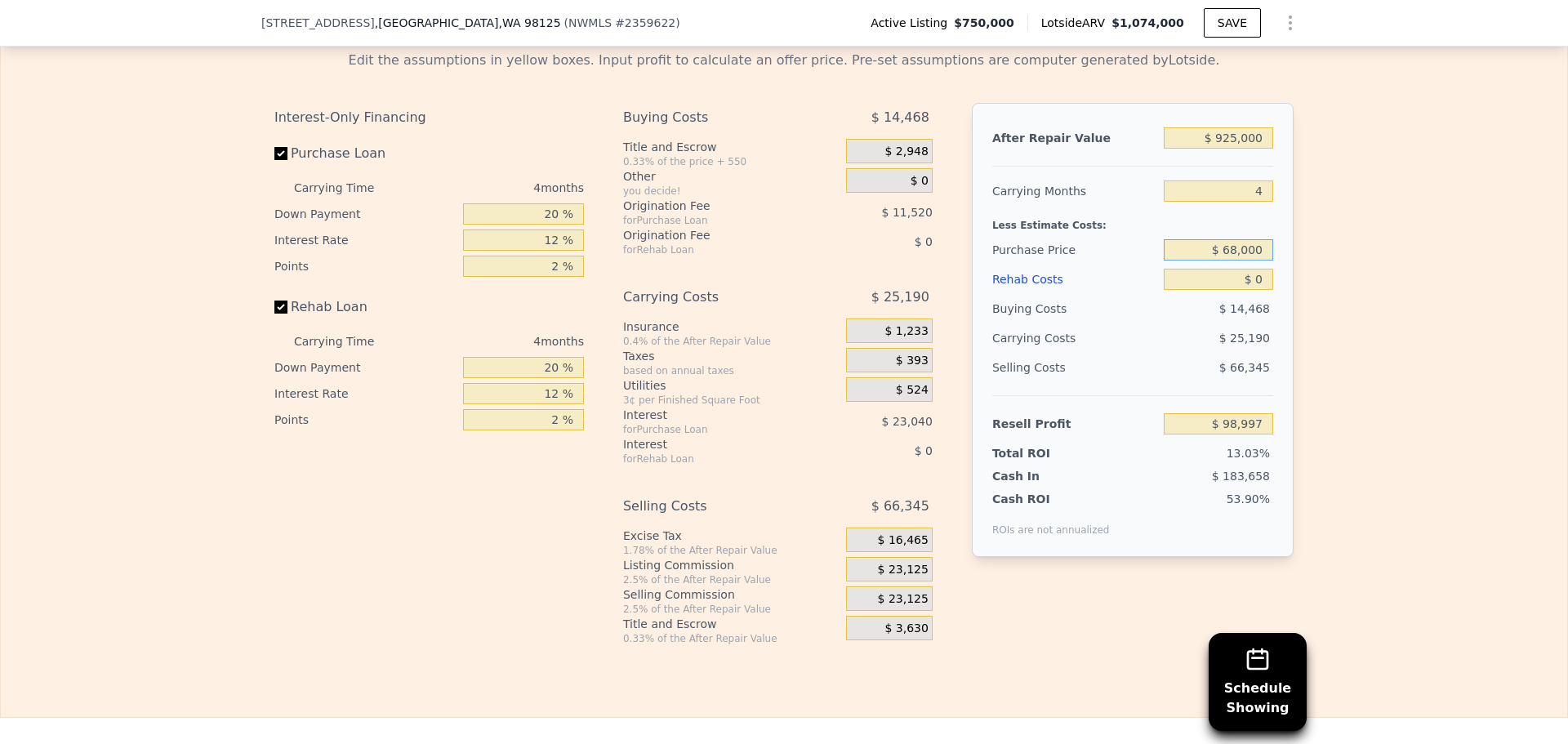
type input "$ 680,000"
click at [1092, 294] on div "Rehab Costs" at bounding box center [1074, 279] width 165 height 30
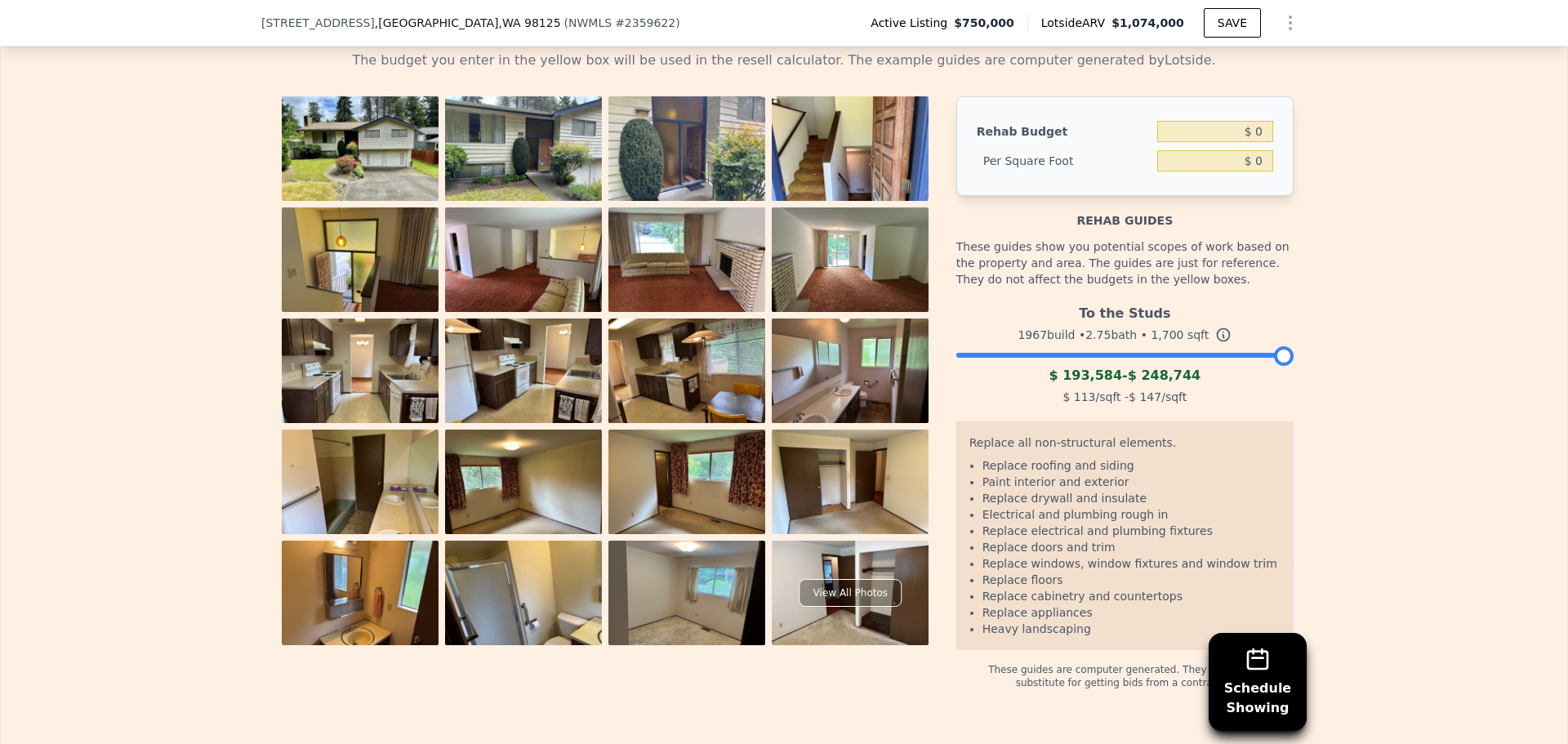
scroll to position [2446, 0]
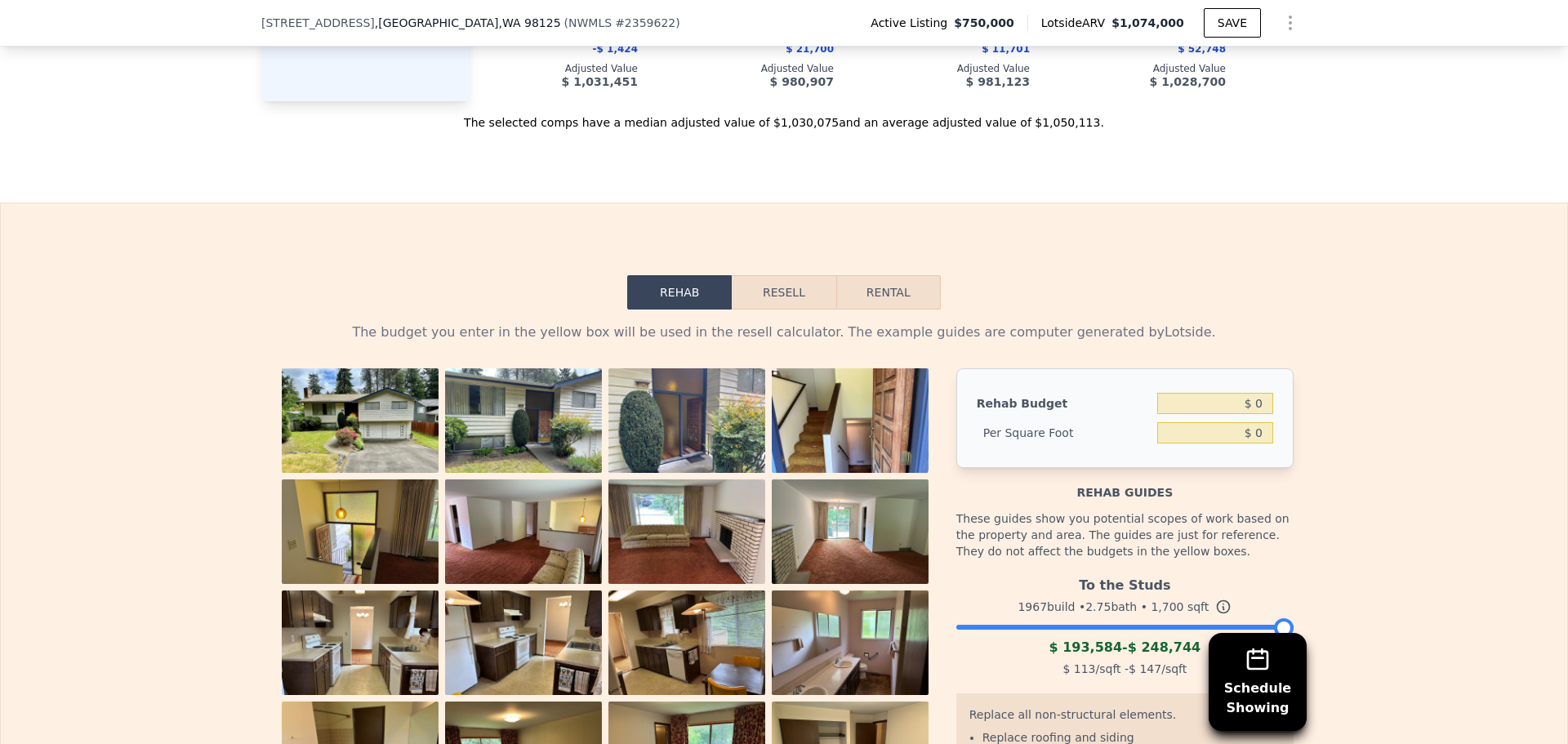
click at [806, 310] on button "Resell" at bounding box center [784, 292] width 104 height 35
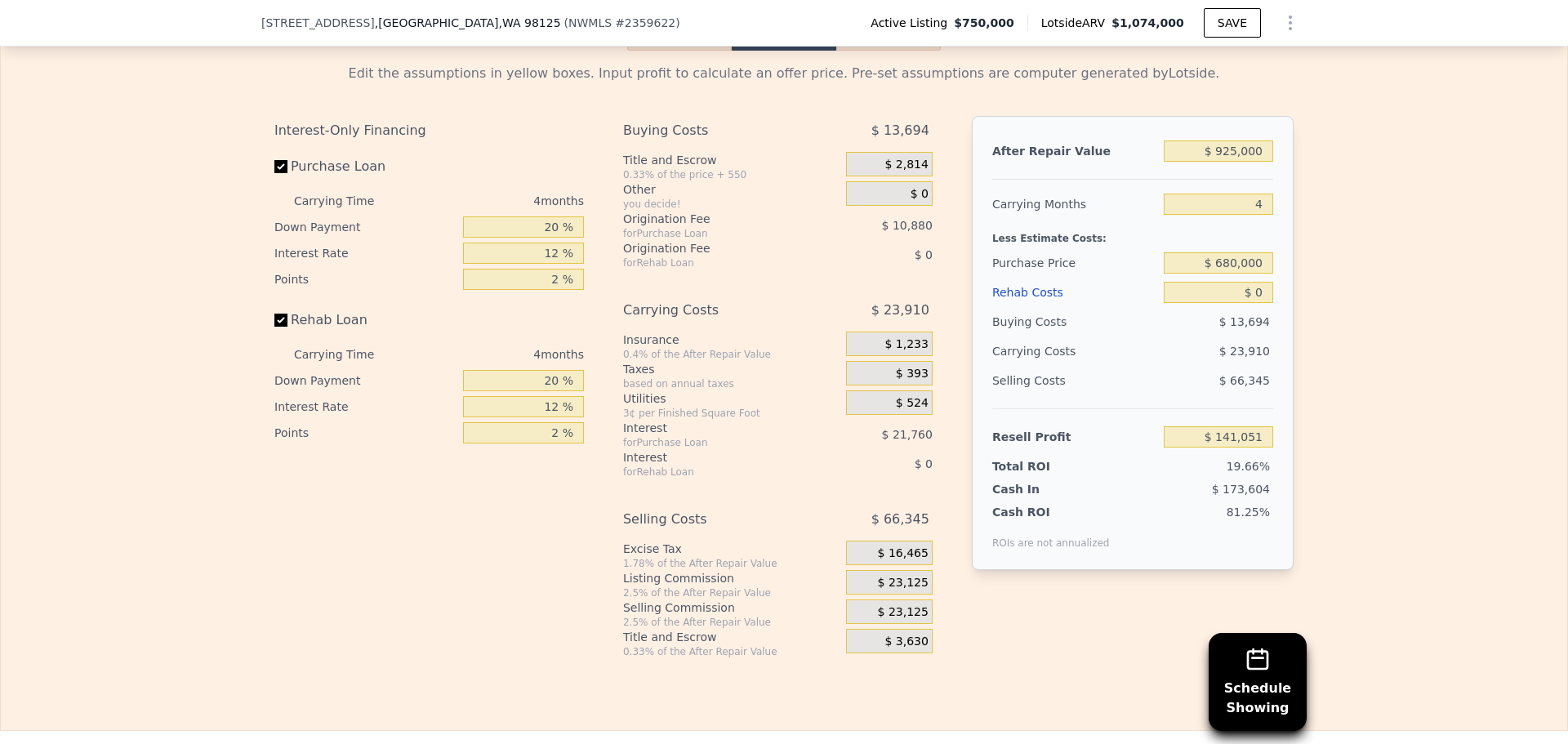
scroll to position [2718, 0]
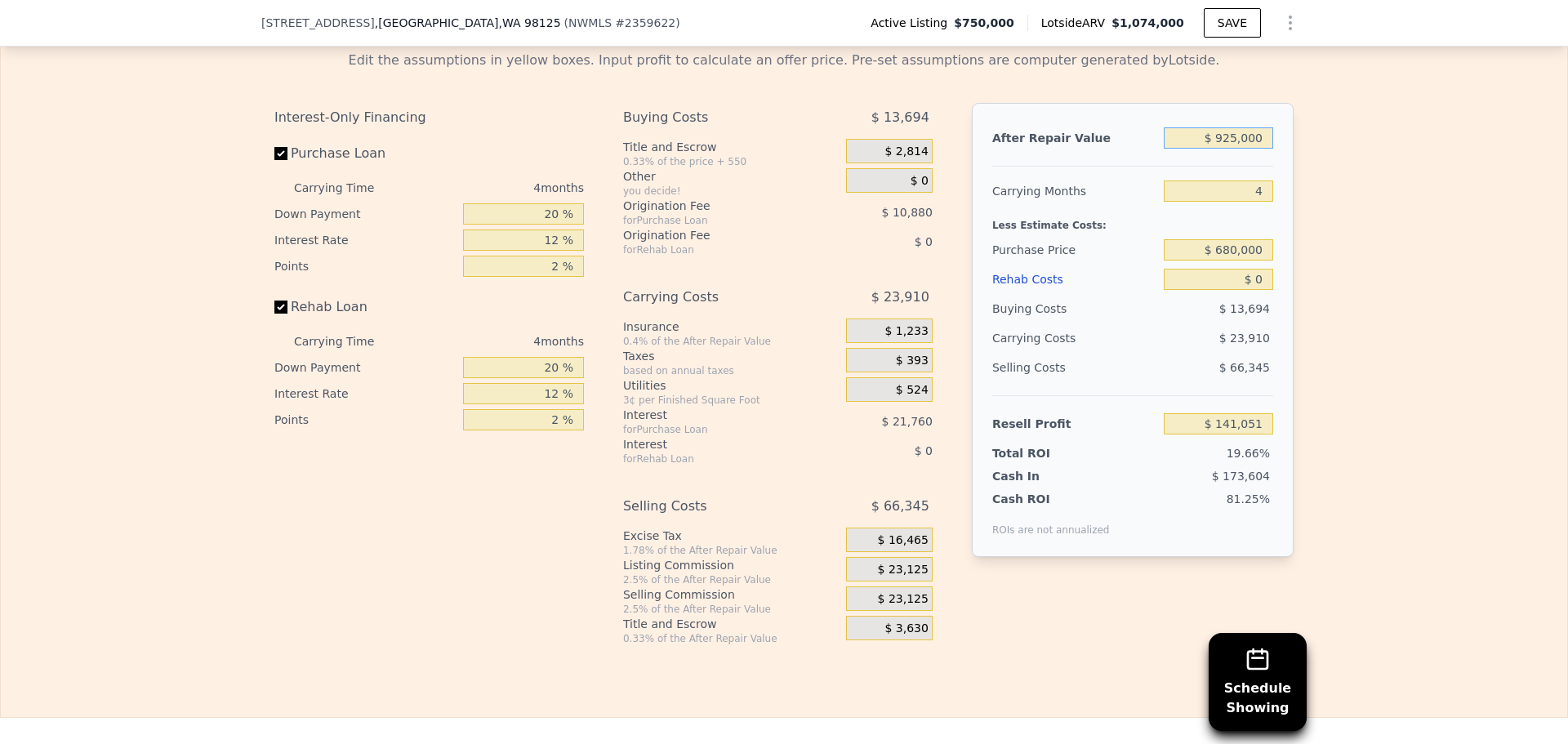
click at [1241, 149] on input "$ 925,000" at bounding box center [1218, 138] width 109 height 21
type input "$ 8"
type input "-$ 716,913"
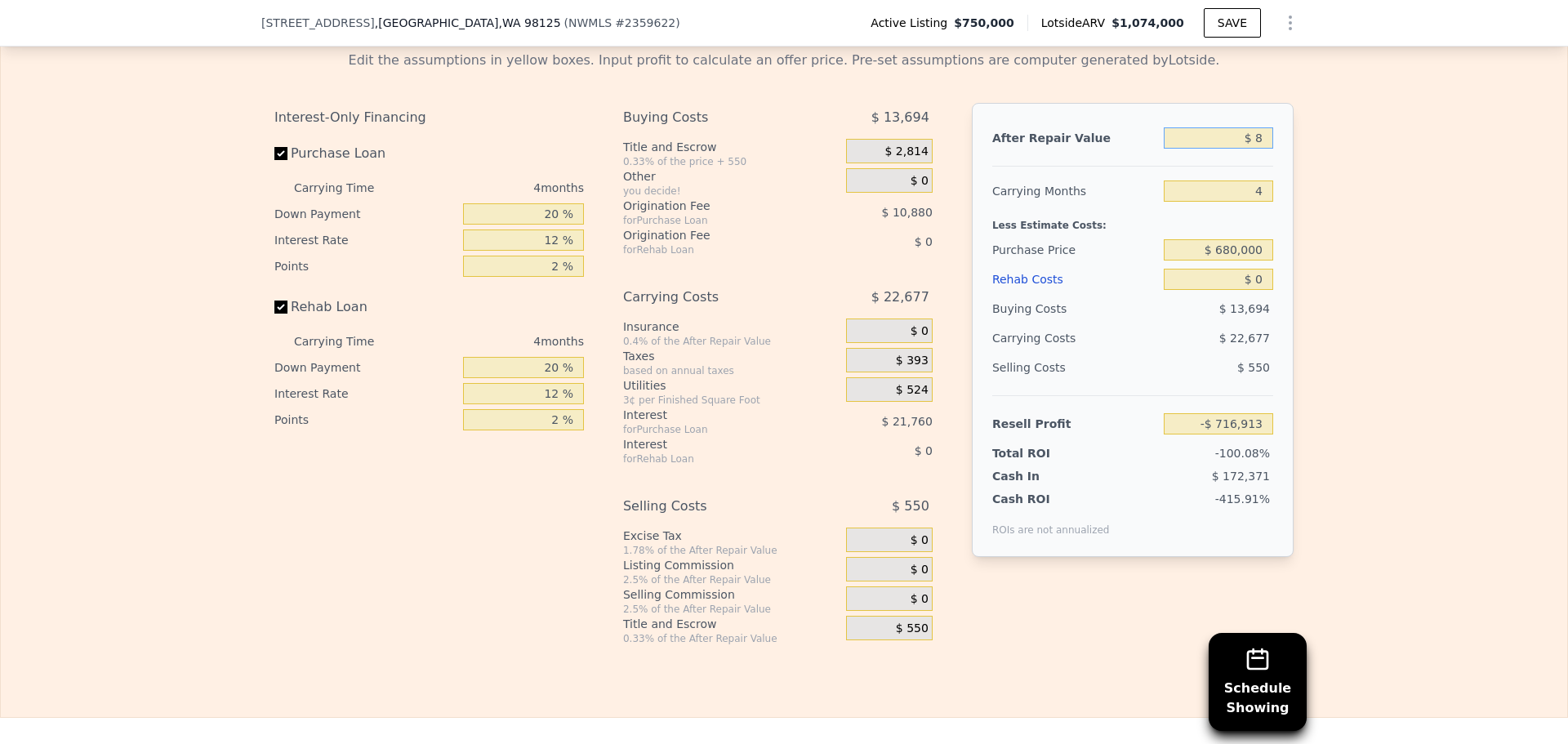
type input "$ 87"
type input "-$ 716,840"
type input "$ 875"
type input "-$ 716,110"
type input "$ 8,750"
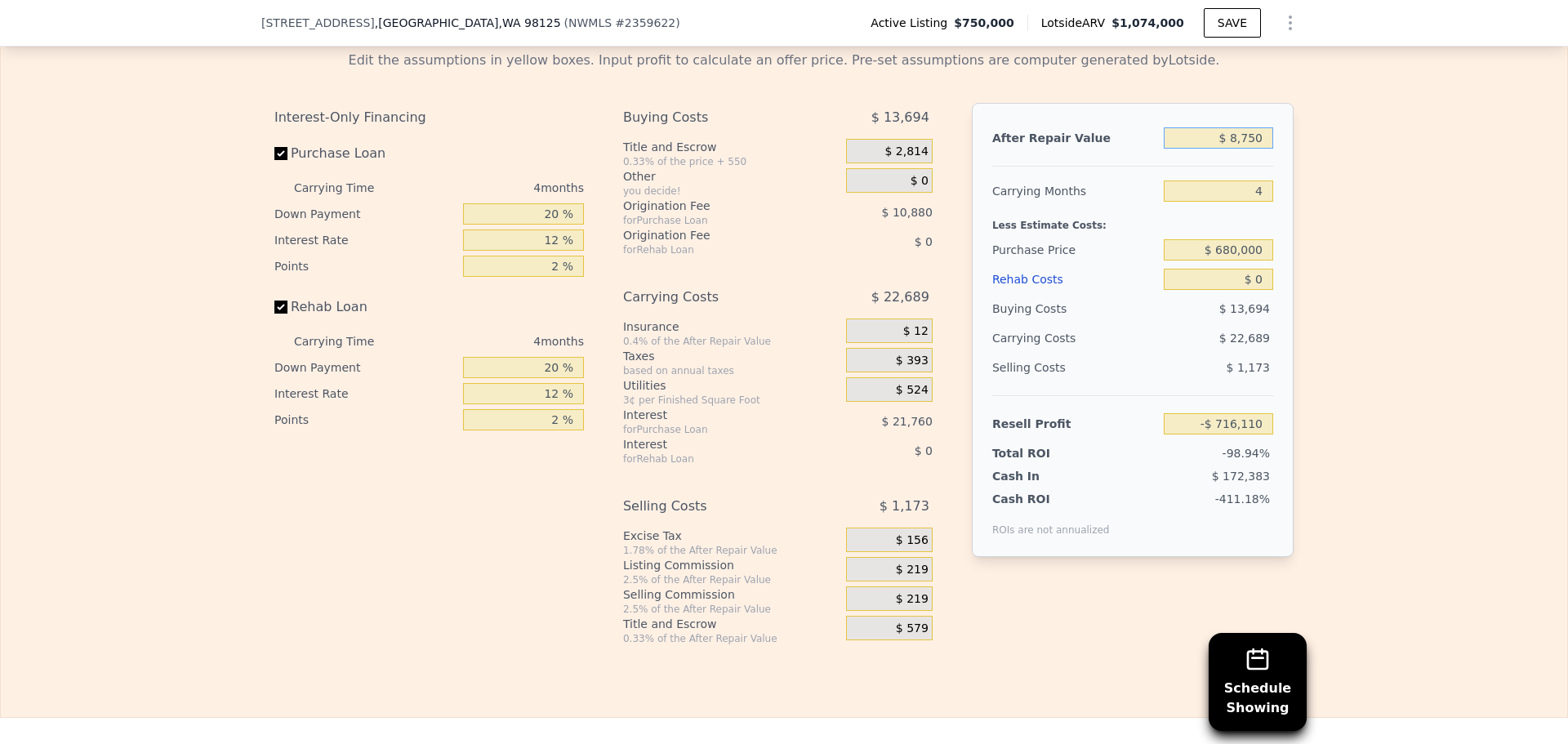
type input "-$ 708,806"
type input "$ 875,000"
type input "$ 94,673"
type input "$ 875,000"
click at [1104, 291] on div "Rehab Costs" at bounding box center [1074, 279] width 165 height 30
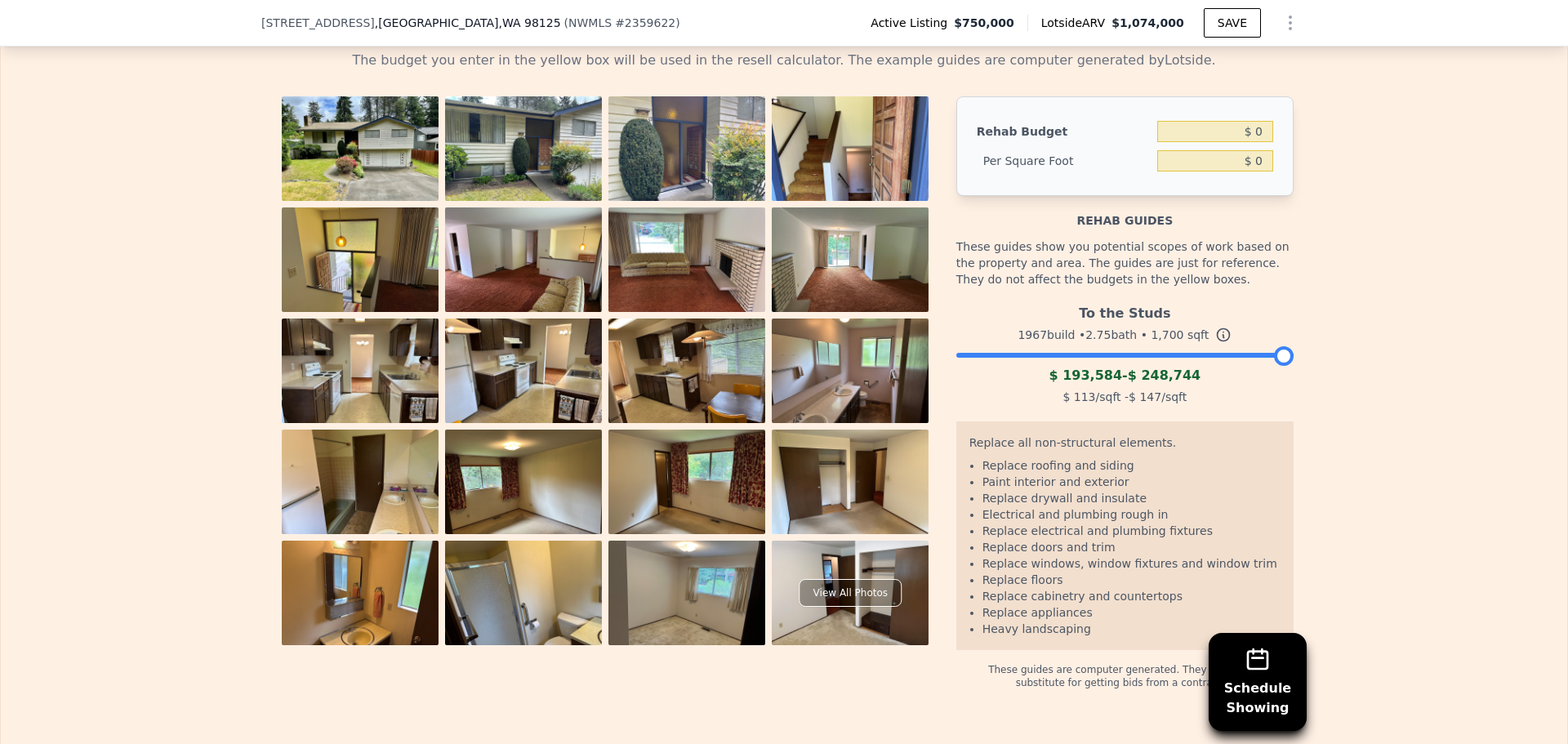
click at [764, 37] on button "Resell" at bounding box center [784, 20] width 104 height 35
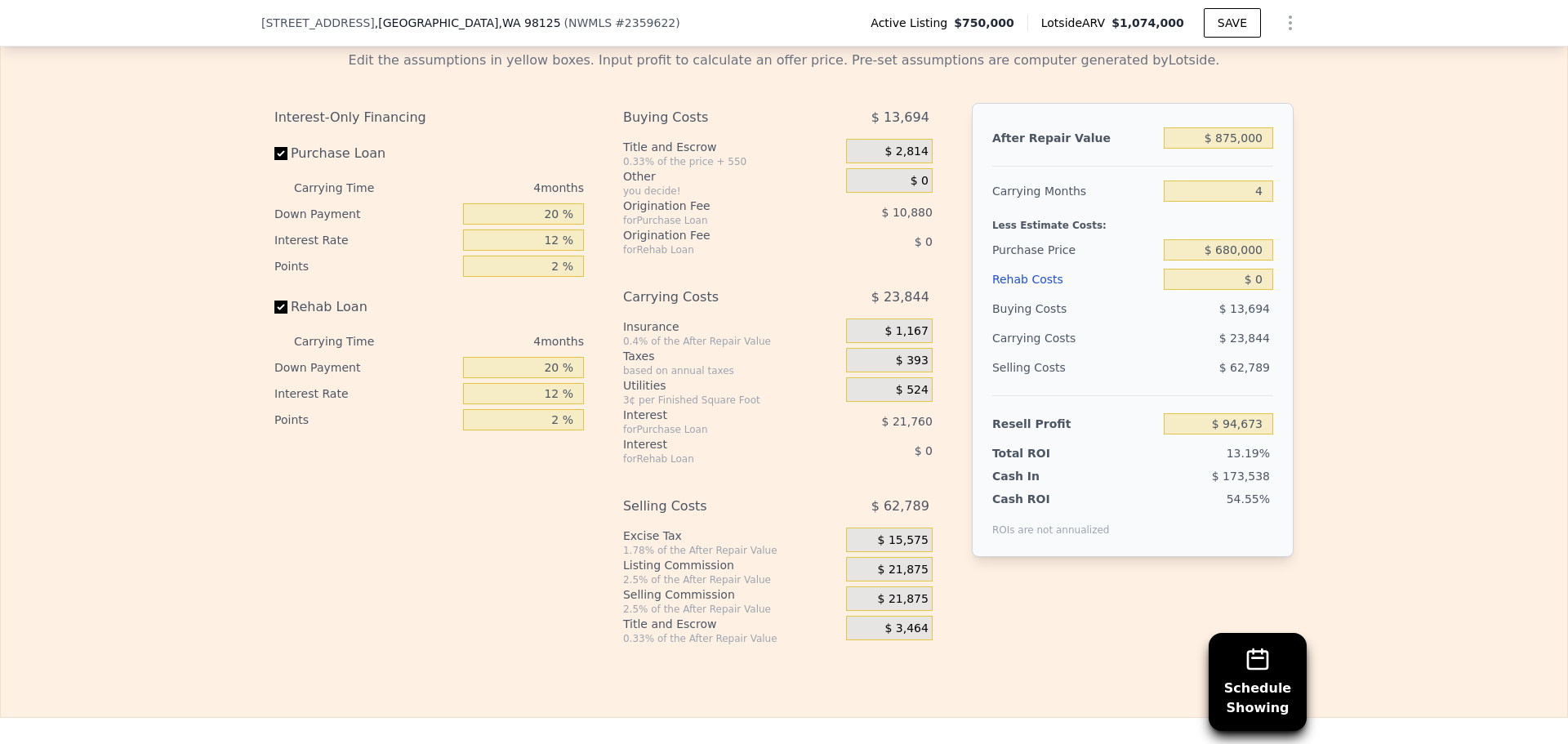
click at [1061, 265] on div "Purchase Price" at bounding box center [1074, 249] width 165 height 30
click at [1030, 294] on div "Rehab Costs" at bounding box center [1074, 279] width 165 height 30
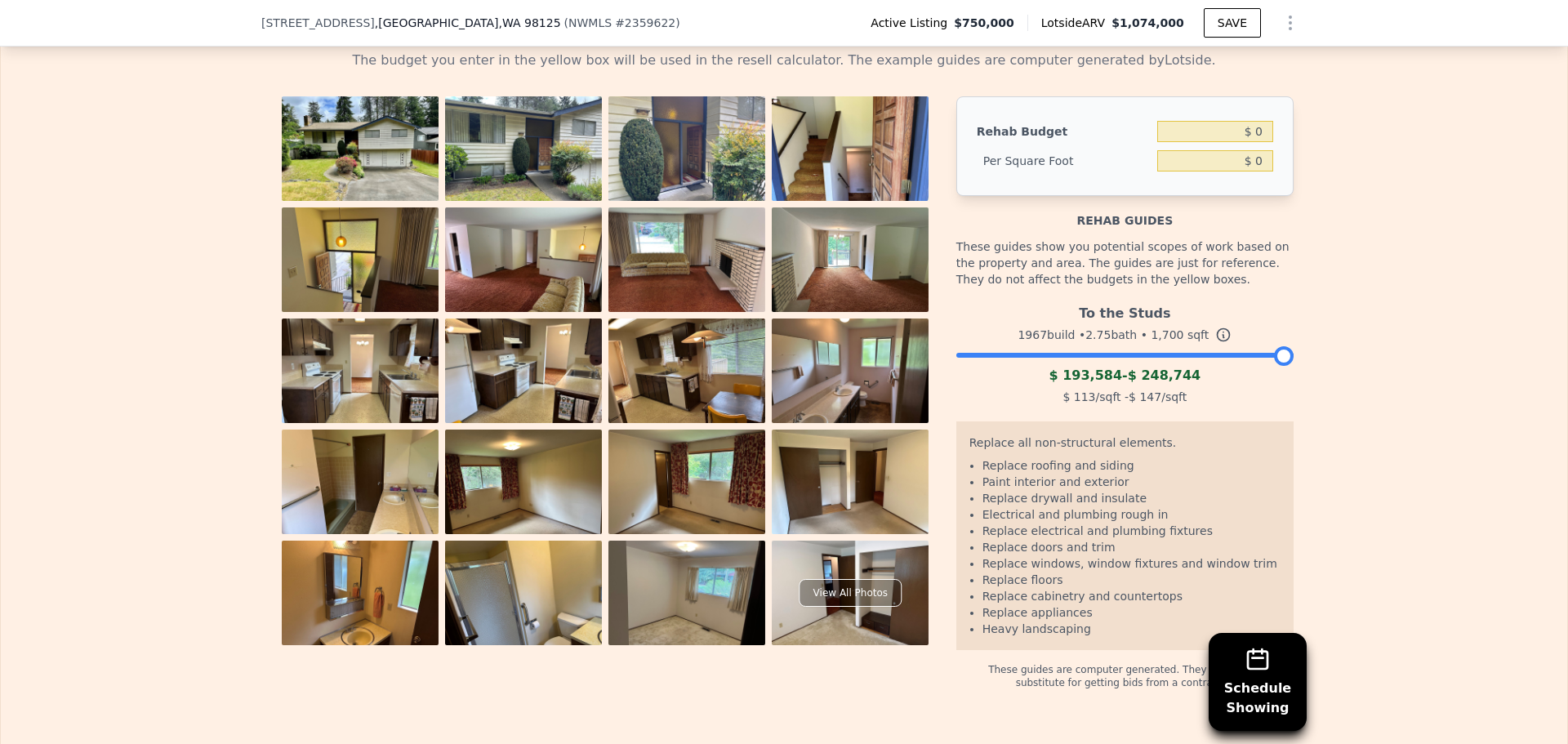
click at [760, 37] on button "Resell" at bounding box center [784, 20] width 104 height 35
